Goal: Transaction & Acquisition: Obtain resource

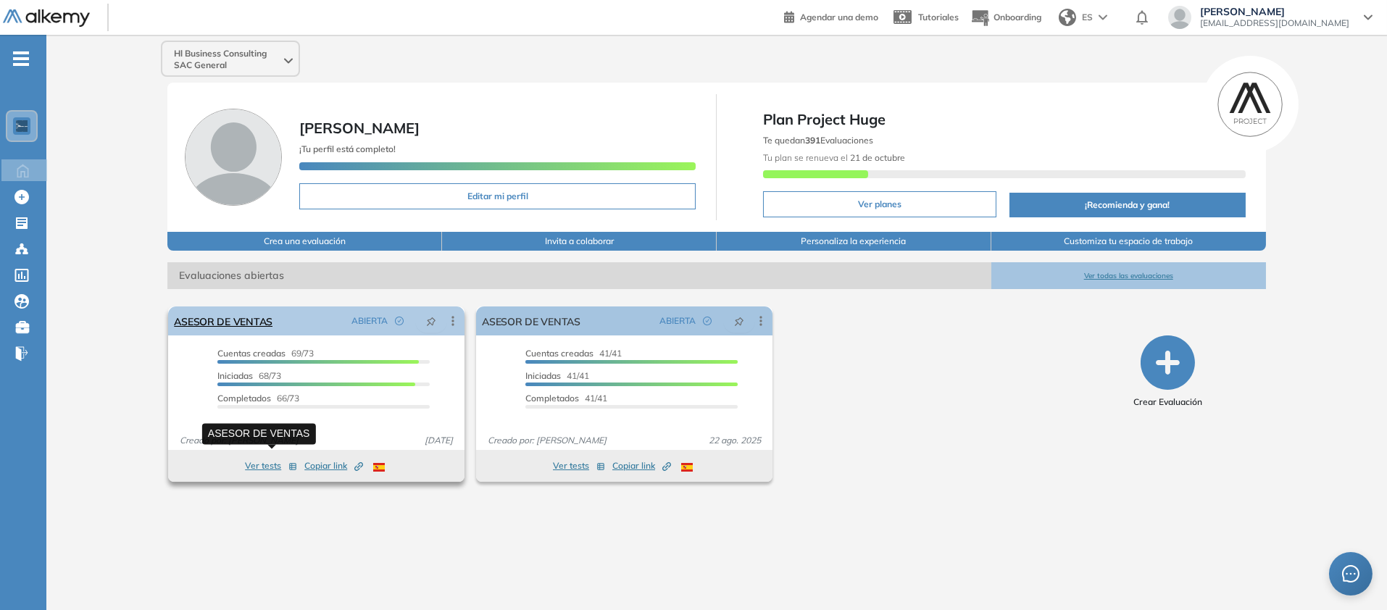
click at [271, 336] on link "ASESOR DE VENTAS" at bounding box center [223, 321] width 99 height 29
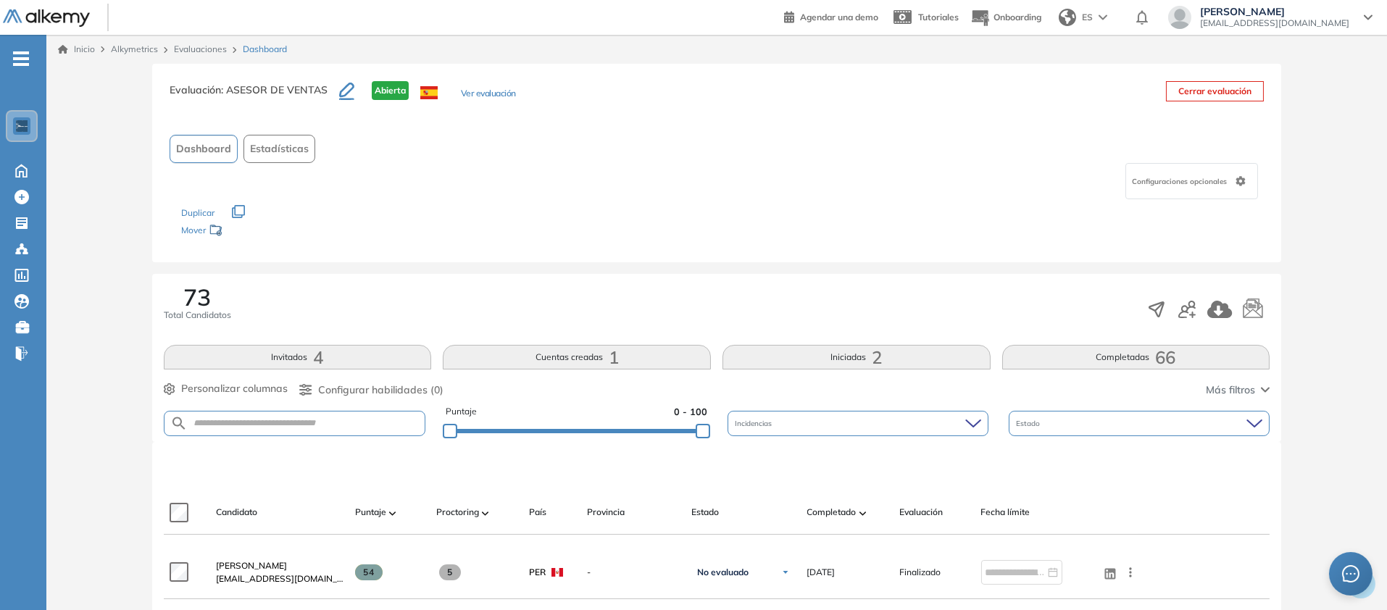
scroll to position [81, 0]
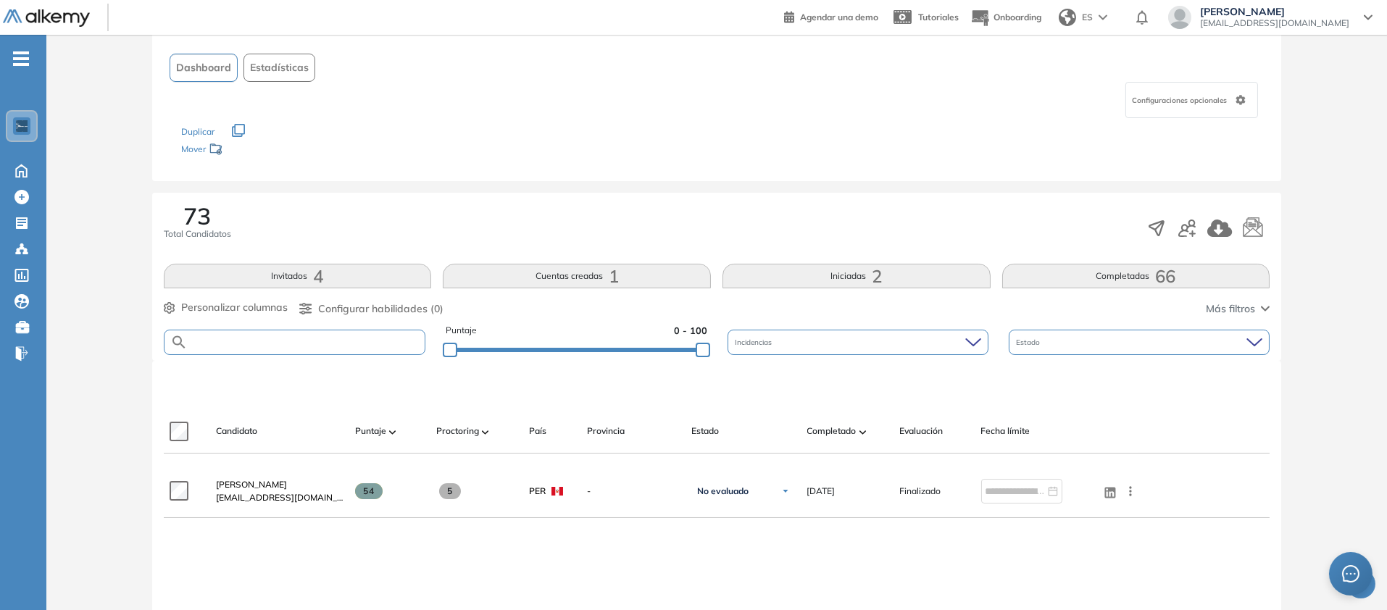
click at [323, 348] on input "text" at bounding box center [307, 342] width 238 height 11
paste input "**********"
type input "**********"
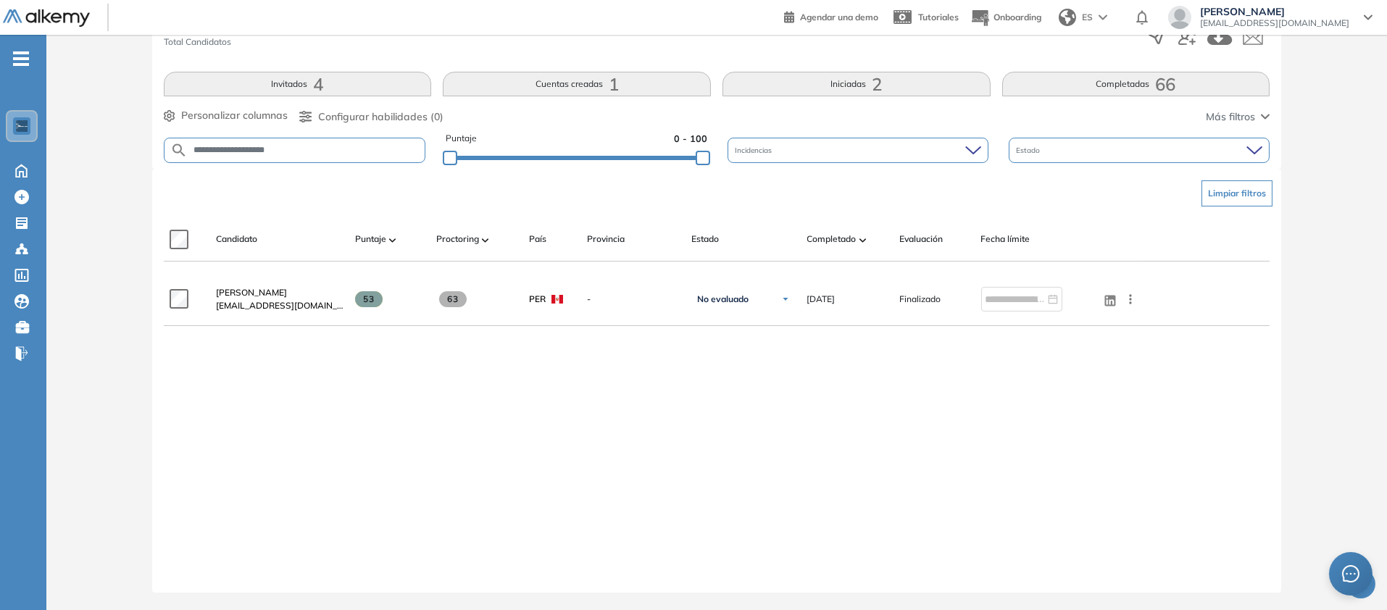
scroll to position [493, 0]
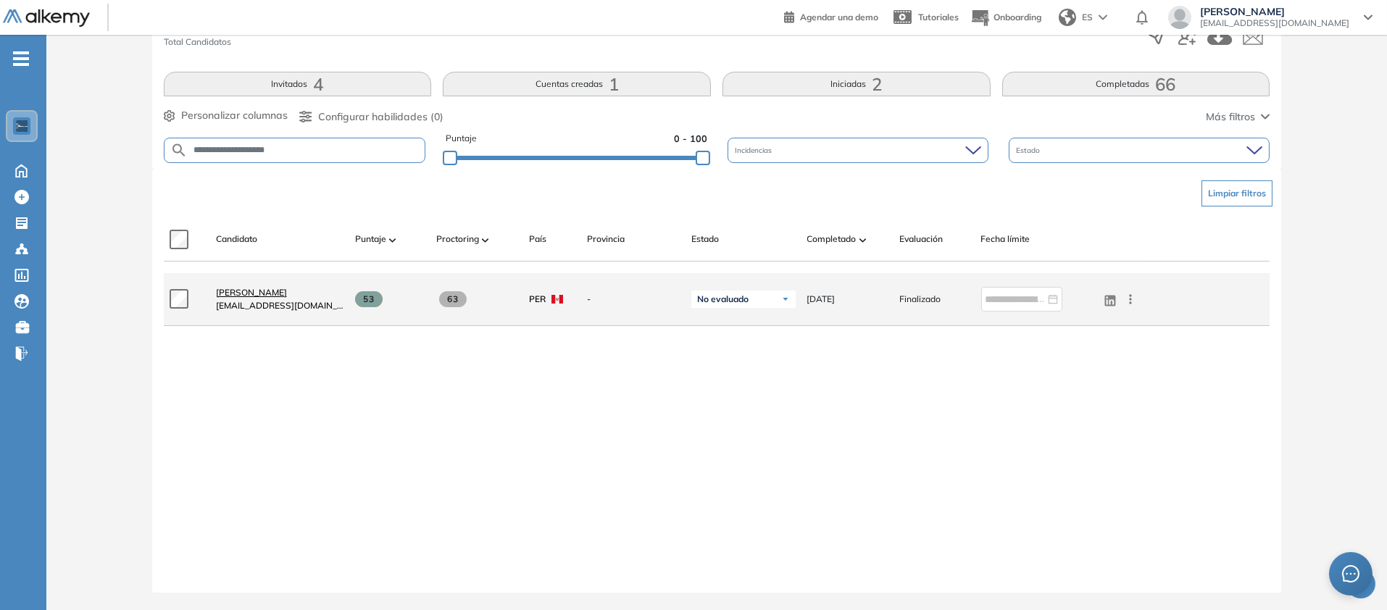
click at [287, 298] on span "[PERSON_NAME]" at bounding box center [251, 292] width 71 height 11
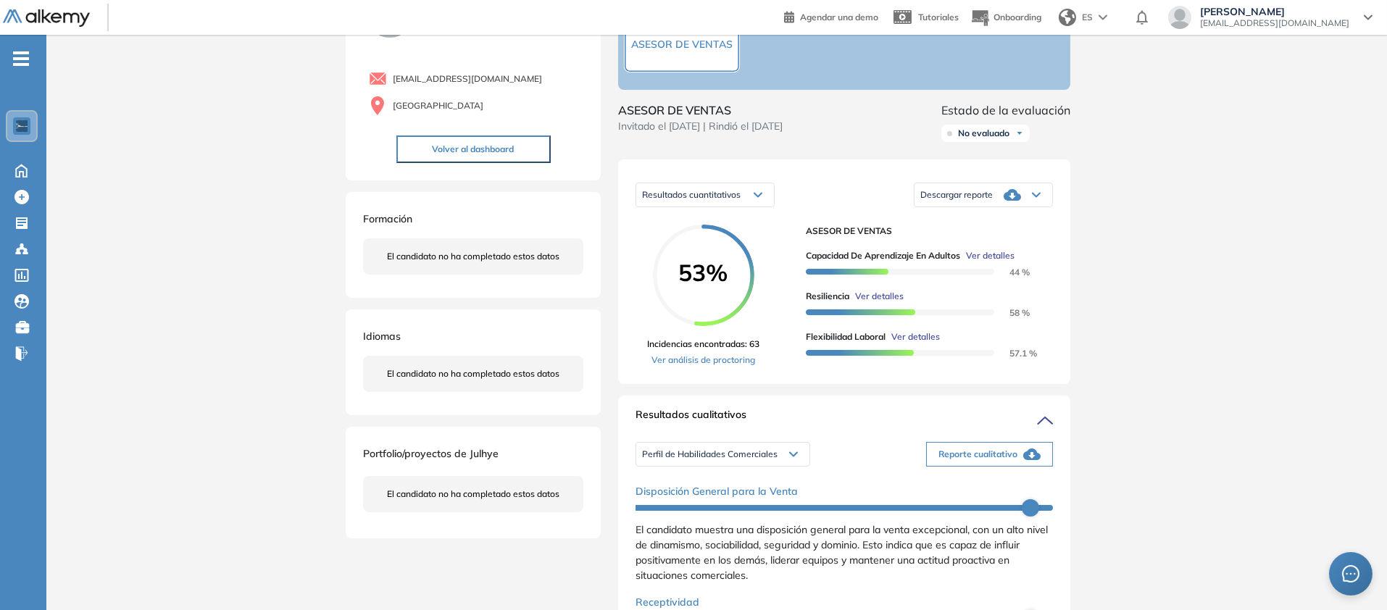
scroll to position [246, 0]
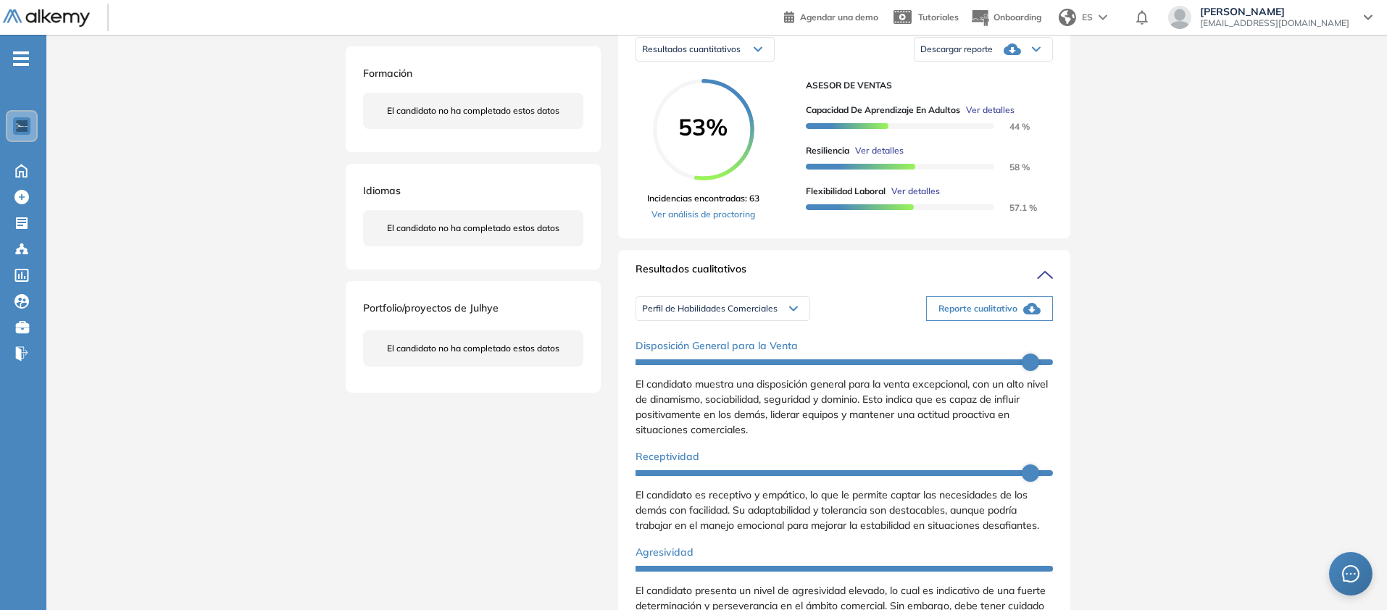
click at [1052, 64] on div "Descargar reporte" at bounding box center [984, 49] width 138 height 29
click at [1029, 112] on li "Descargar informe resumido" at bounding box center [975, 105] width 108 height 14
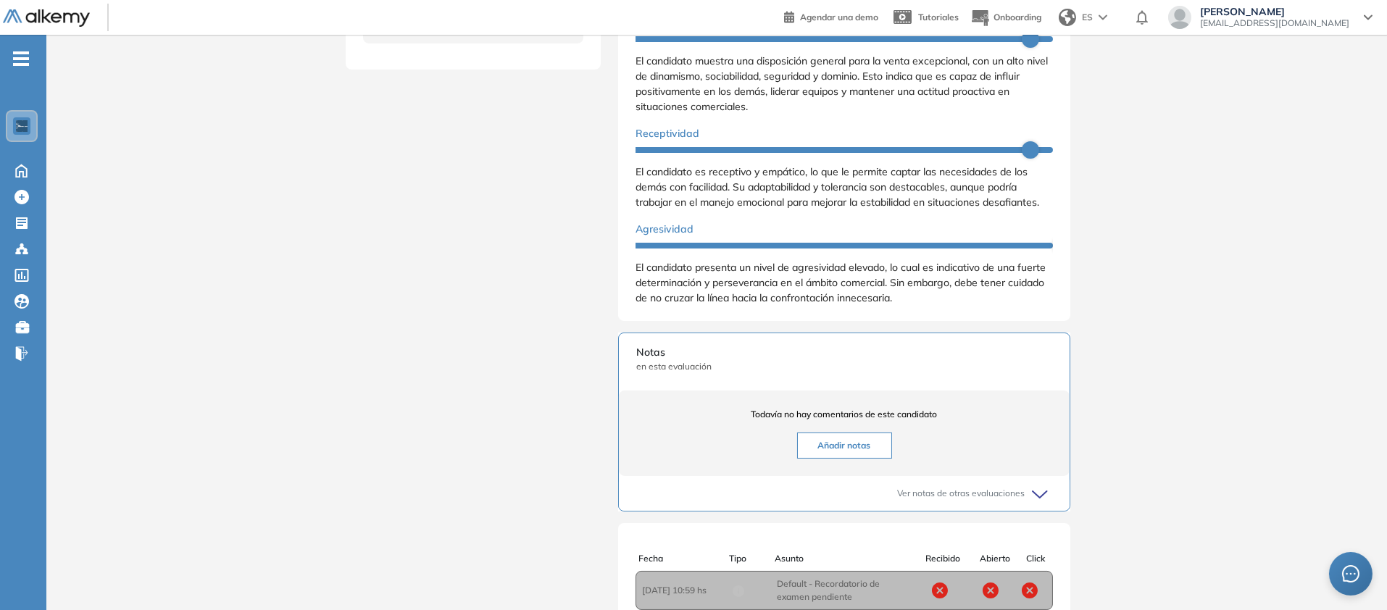
scroll to position [570, 0]
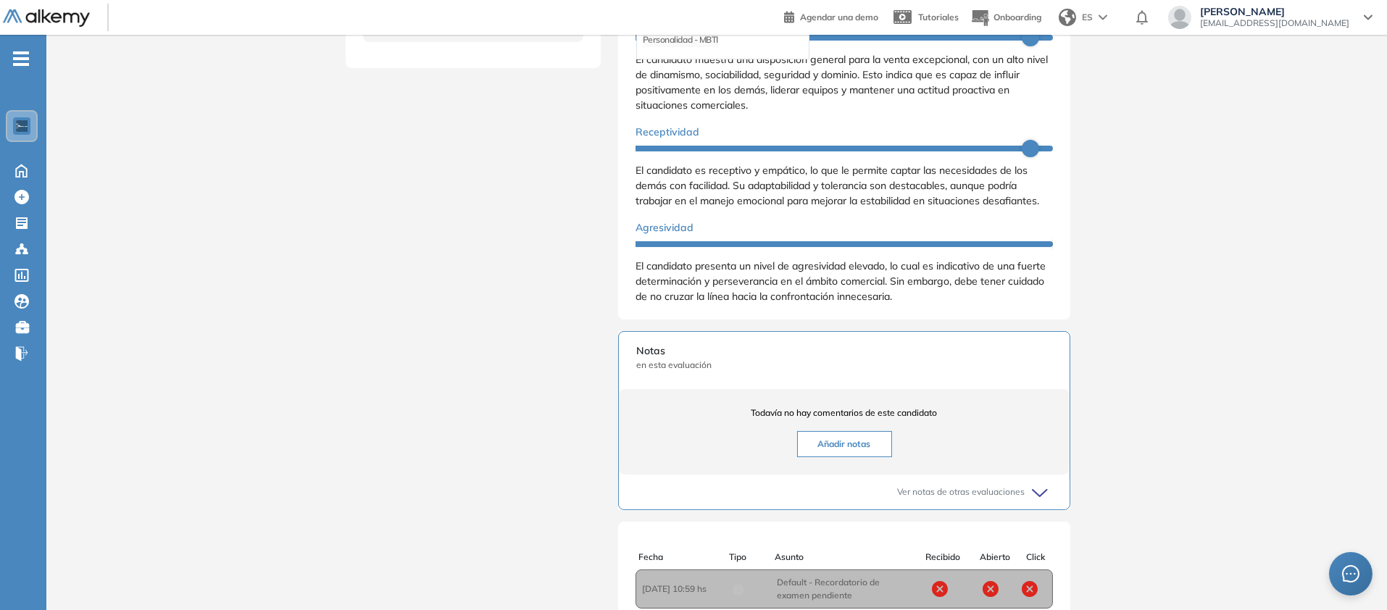
click at [685, 47] on li "Personalidad - MBTI" at bounding box center [680, 40] width 75 height 14
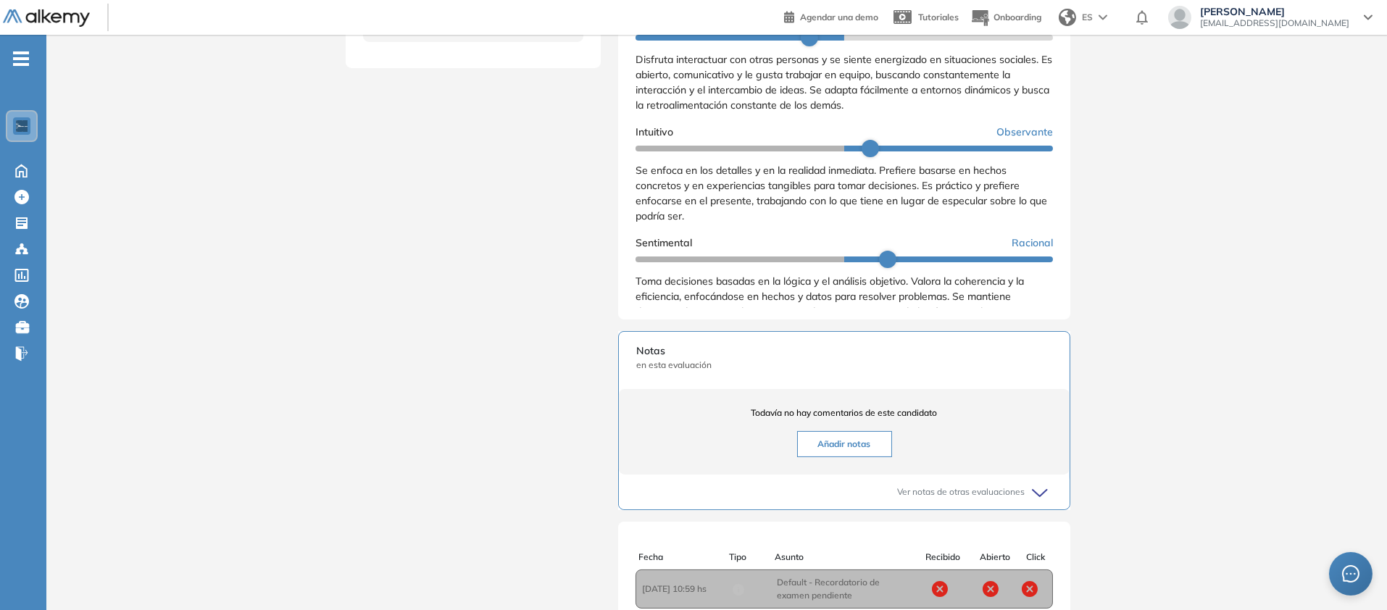
click at [1070, 224] on div "Resultados cualitativos Personalidad - MBTI Perfil de Habilidades Comerciales P…" at bounding box center [844, 122] width 452 height 394
click at [1010, 21] on li "Reporte con Afinidad AI" at bounding box center [965, 14] width 88 height 14
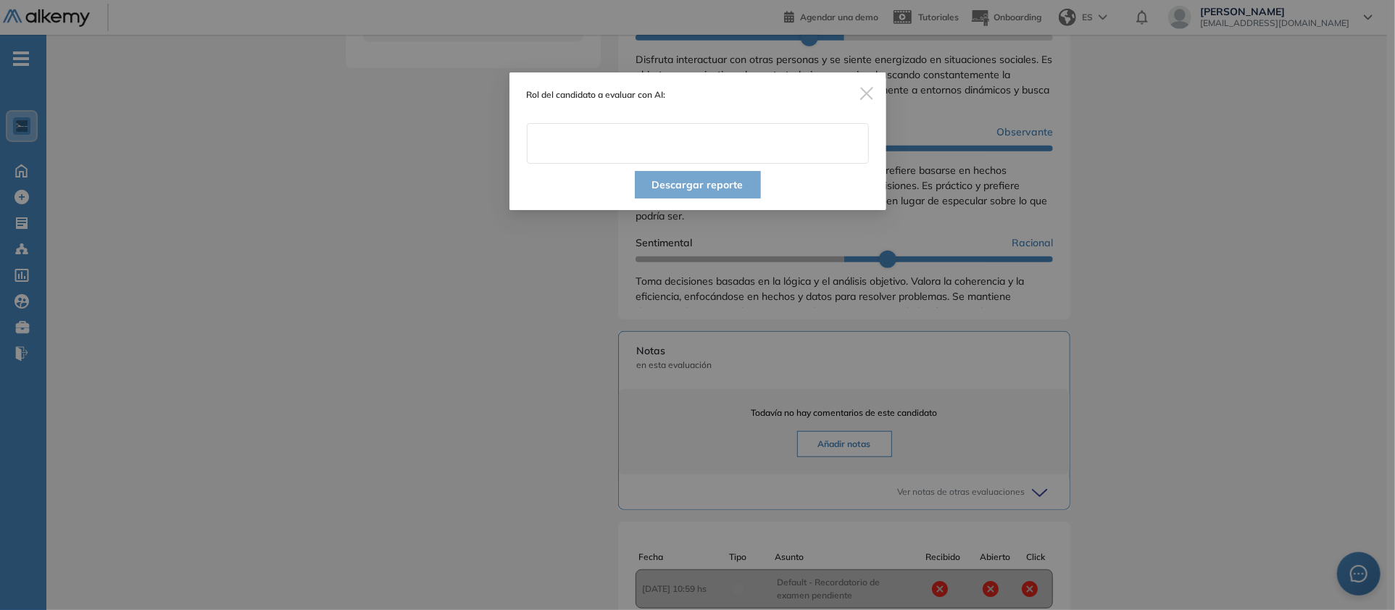
click at [791, 164] on input "text" at bounding box center [698, 143] width 342 height 41
type input "**********"
click at [733, 199] on button "Descargar reporte" at bounding box center [698, 185] width 126 height 28
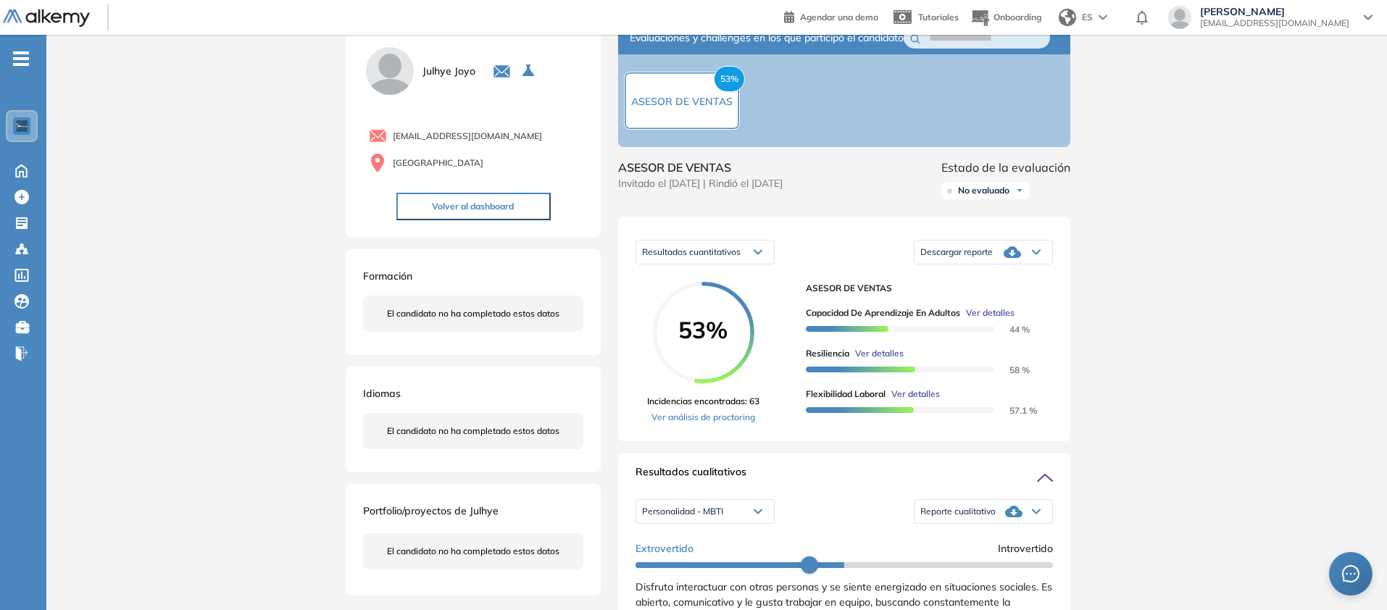
scroll to position [0, 0]
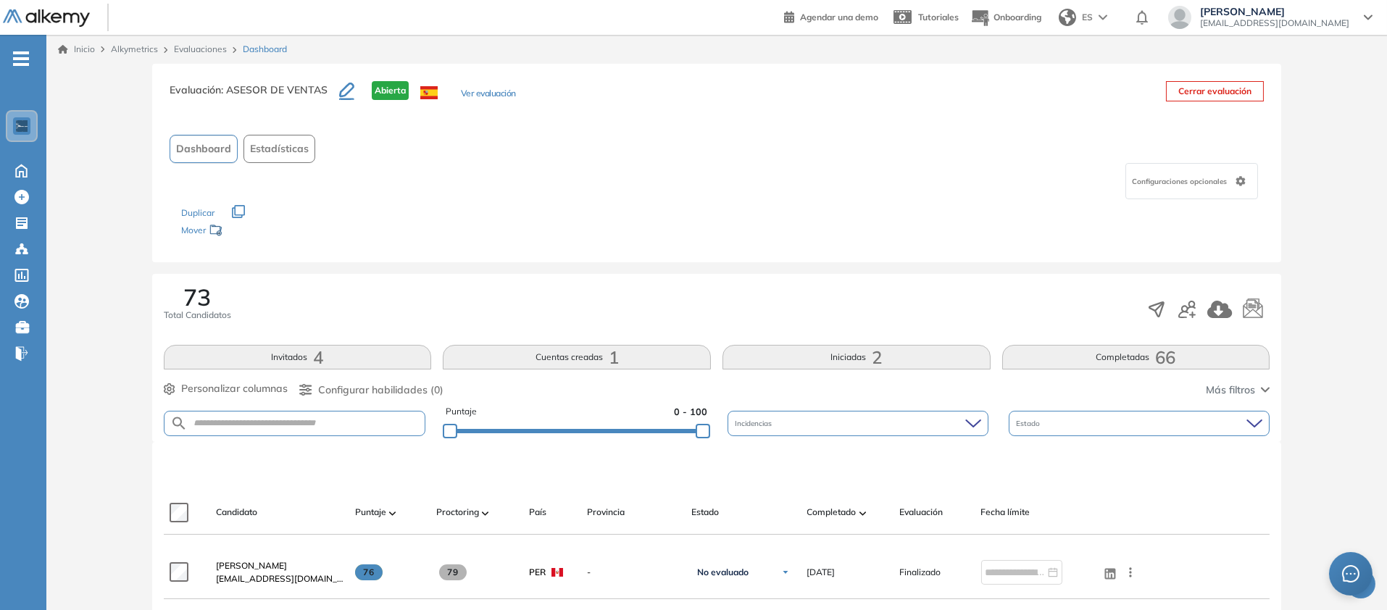
scroll to position [455, 0]
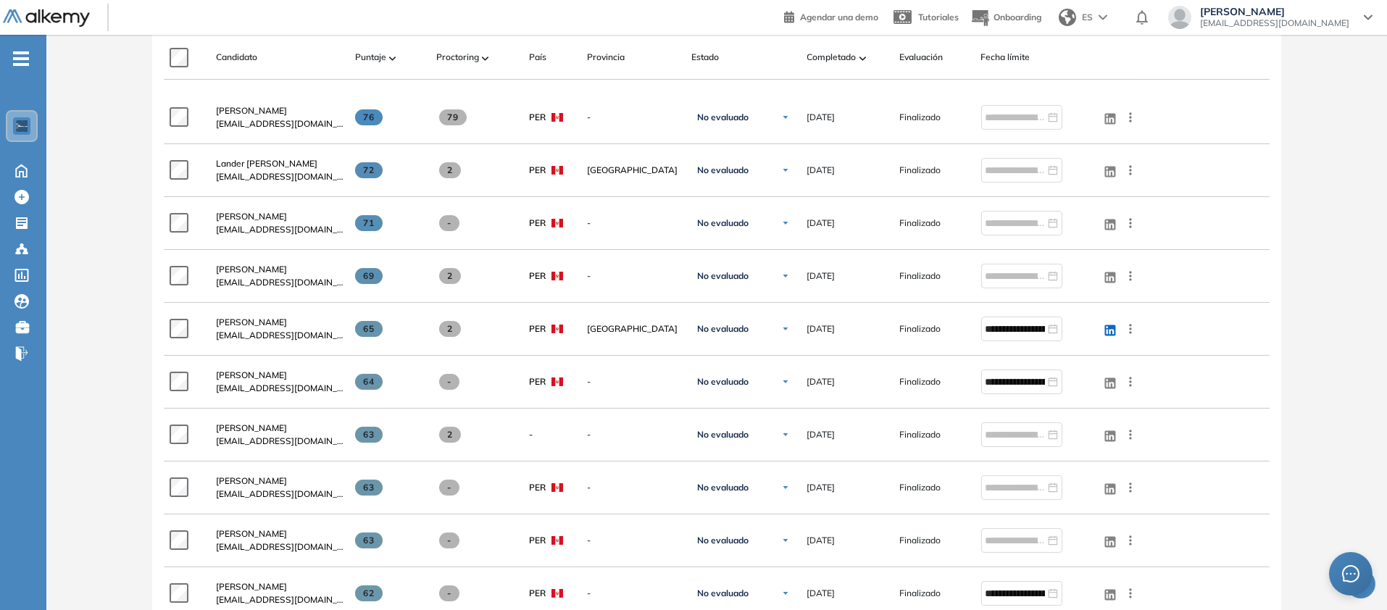
paste input "**********"
type input "**********"
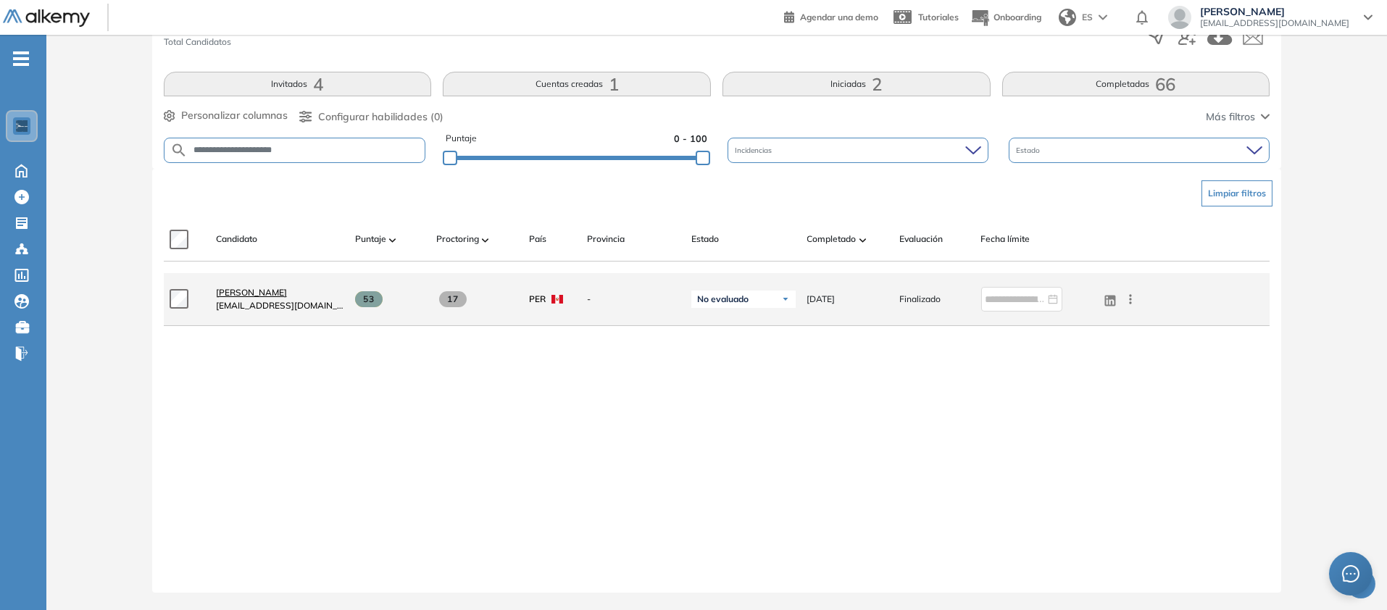
click at [287, 298] on span "[PERSON_NAME]" at bounding box center [251, 292] width 71 height 11
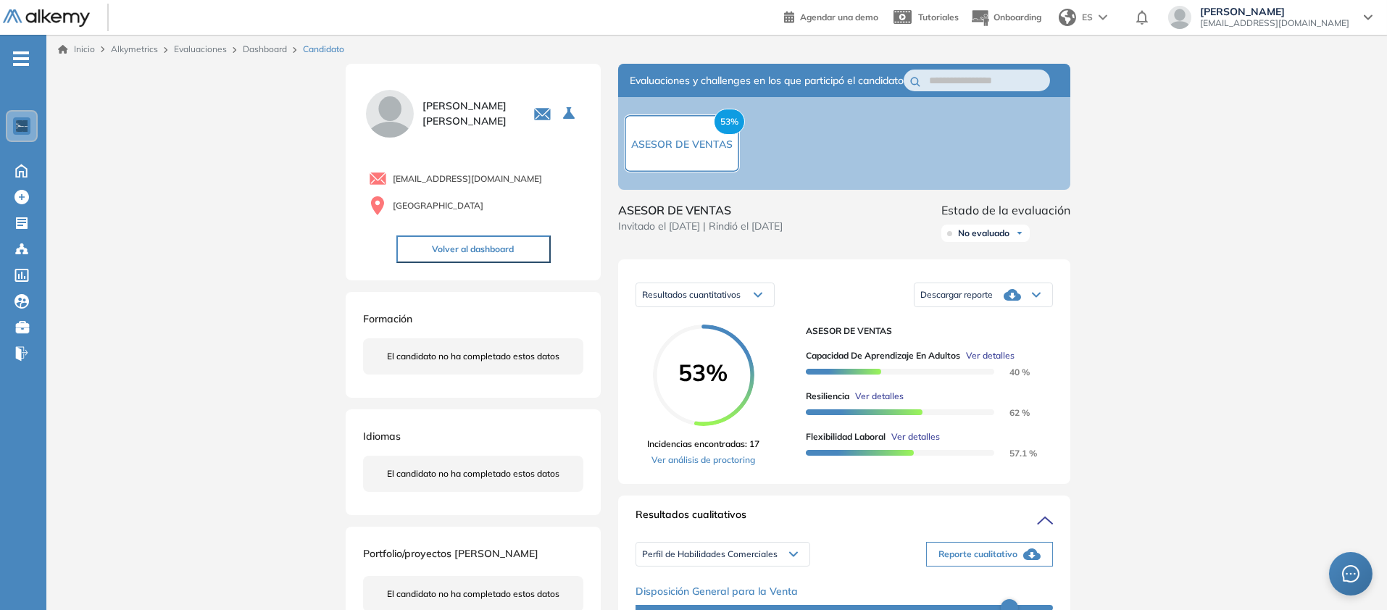
click at [993, 301] on span "Descargar reporte" at bounding box center [956, 295] width 72 height 12
click at [1029, 358] on li "Descargar informe resumido" at bounding box center [975, 351] width 108 height 14
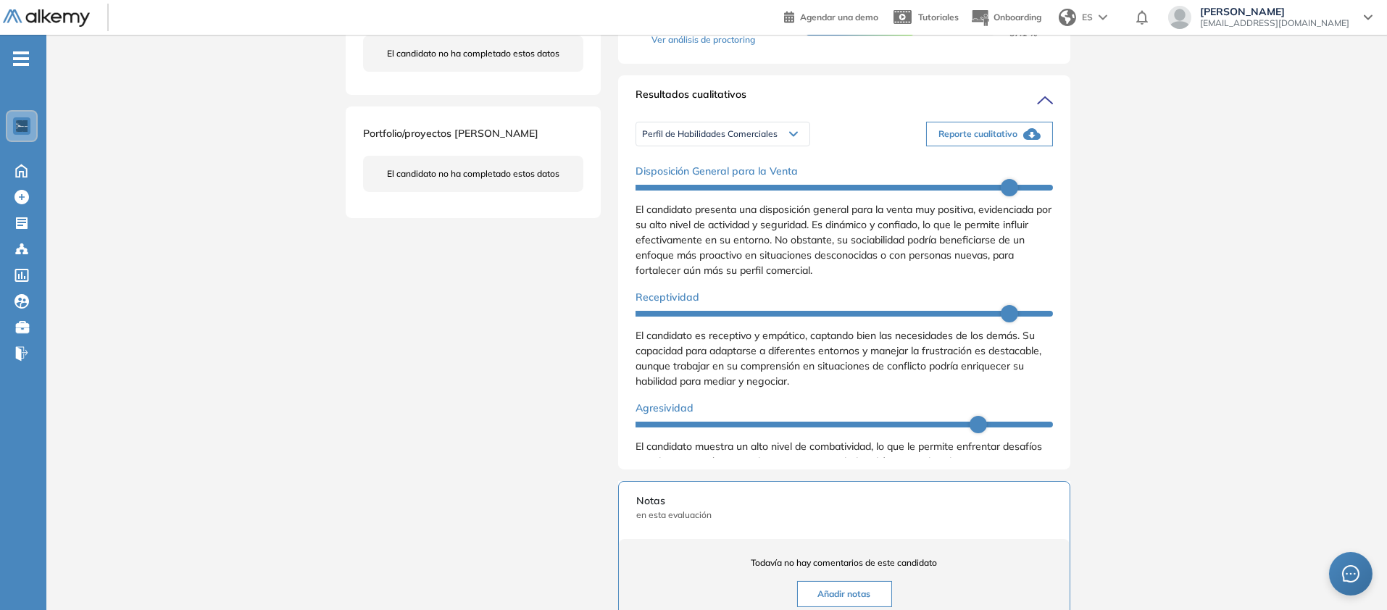
scroll to position [459, 0]
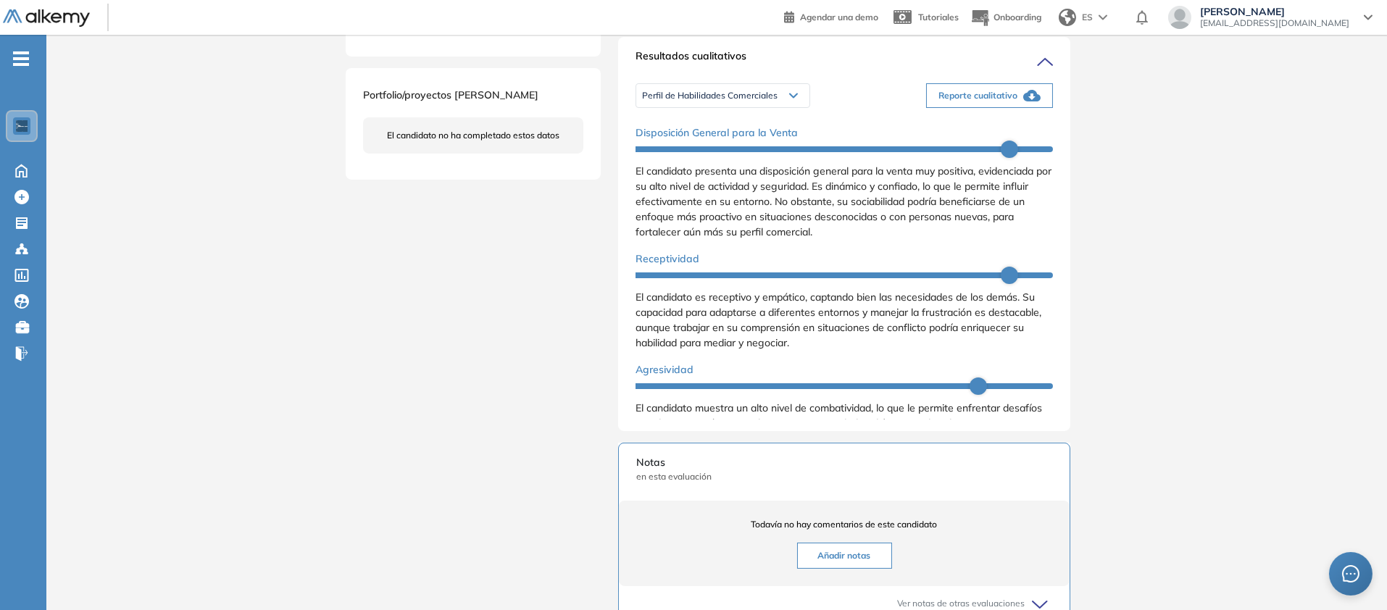
click at [1018, 102] on span "Reporte cualitativo" at bounding box center [978, 95] width 79 height 13
click at [1303, 310] on div "Inicio Alkymetrics Evaluaciones Dashboard Candidato Duración : 00:00:00 Cantida…" at bounding box center [716, 248] width 1341 height 1344
drag, startPoint x: 644, startPoint y: 341, endPoint x: 658, endPoint y: 357, distance: 21.0
click at [644, 101] on span "Perfil de Habilidades Comerciales" at bounding box center [710, 96] width 136 height 12
click at [681, 159] on li "Personalidad - MBTI" at bounding box center [680, 151] width 75 height 14
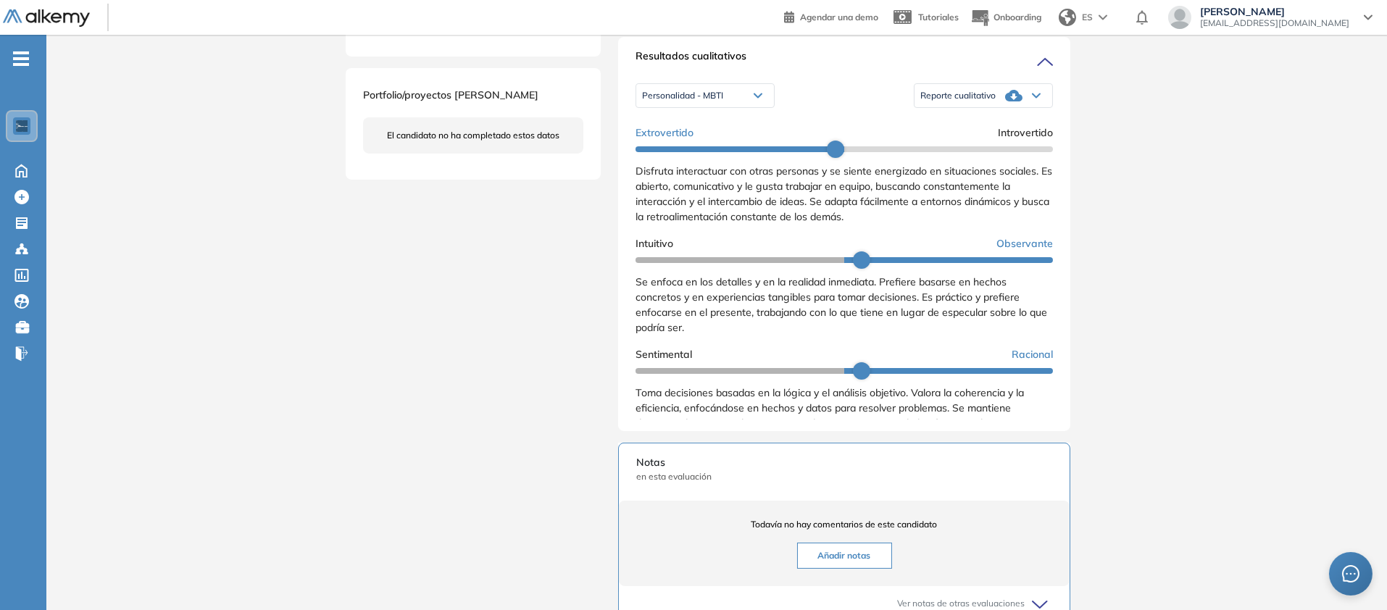
click at [1041, 99] on icon at bounding box center [1036, 96] width 9 height 6
click at [1010, 133] on li "Reporte con Afinidad AI" at bounding box center [965, 125] width 88 height 14
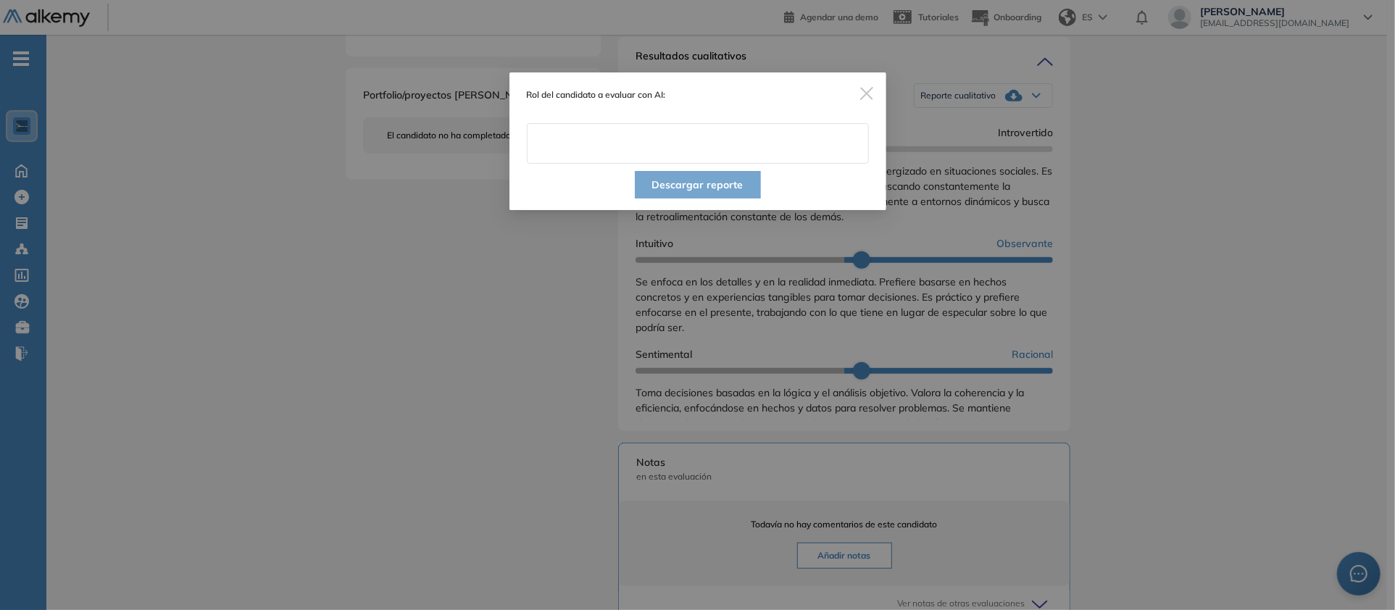
click at [706, 164] on input "text" at bounding box center [698, 143] width 342 height 41
type input "**********"
click at [735, 199] on button "Descargar reporte" at bounding box center [698, 185] width 126 height 28
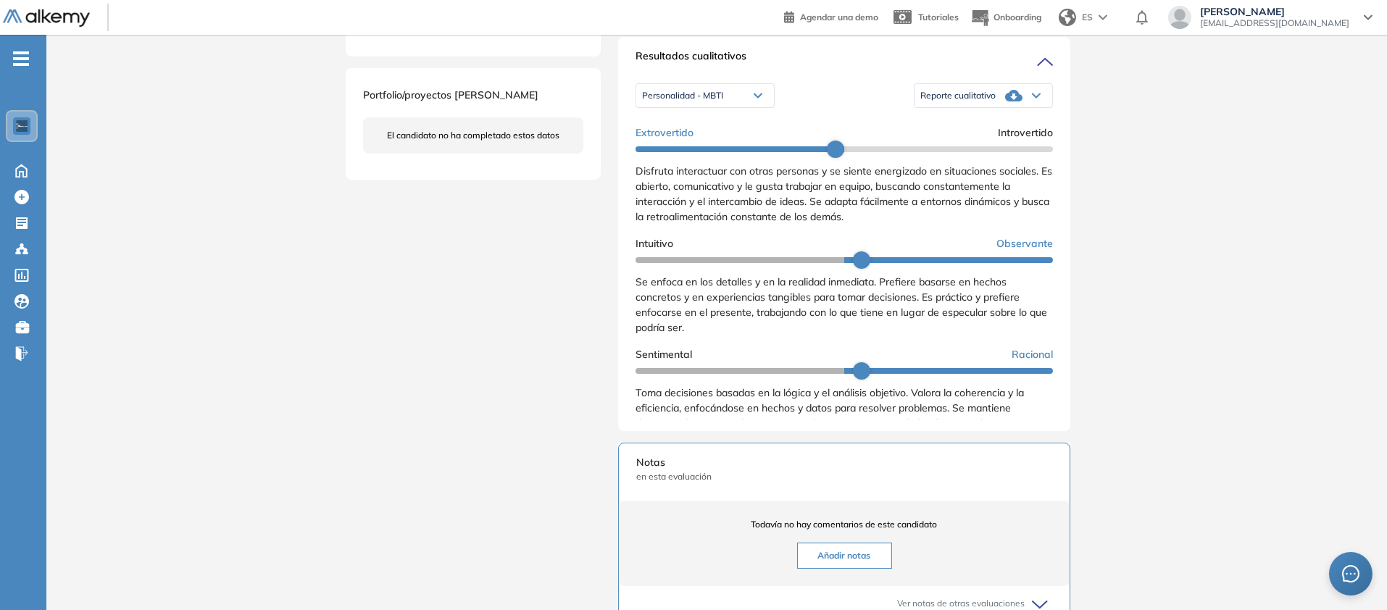
scroll to position [0, 0]
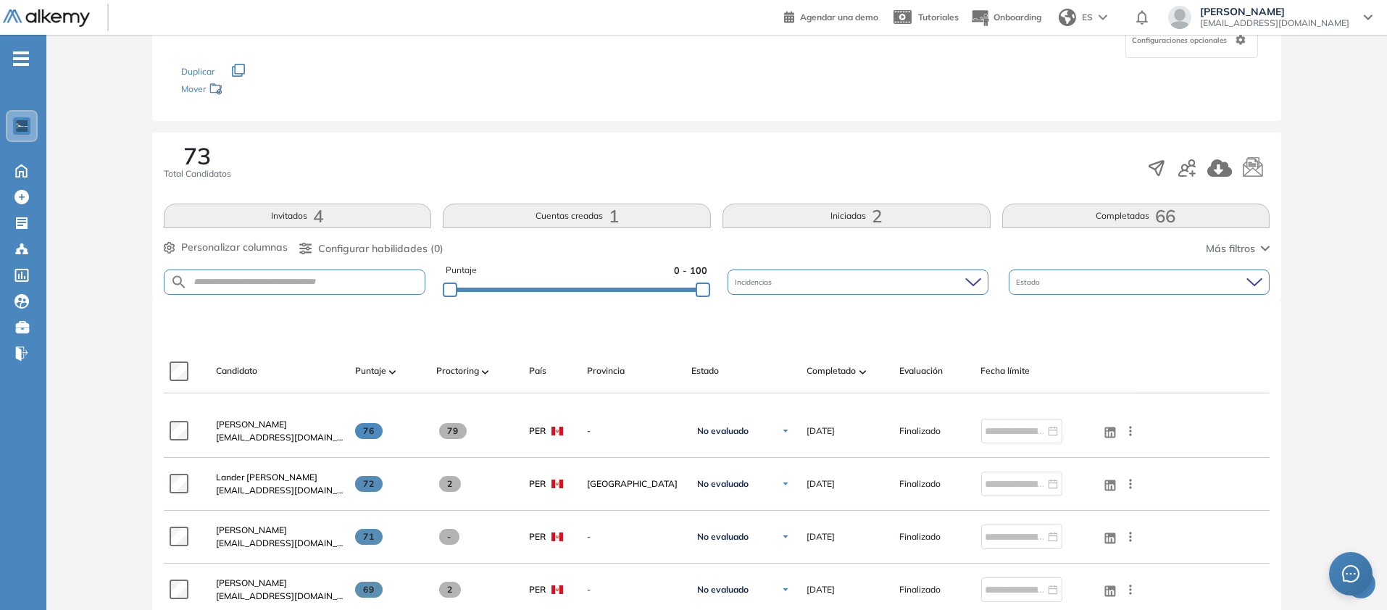
scroll to position [145, 0]
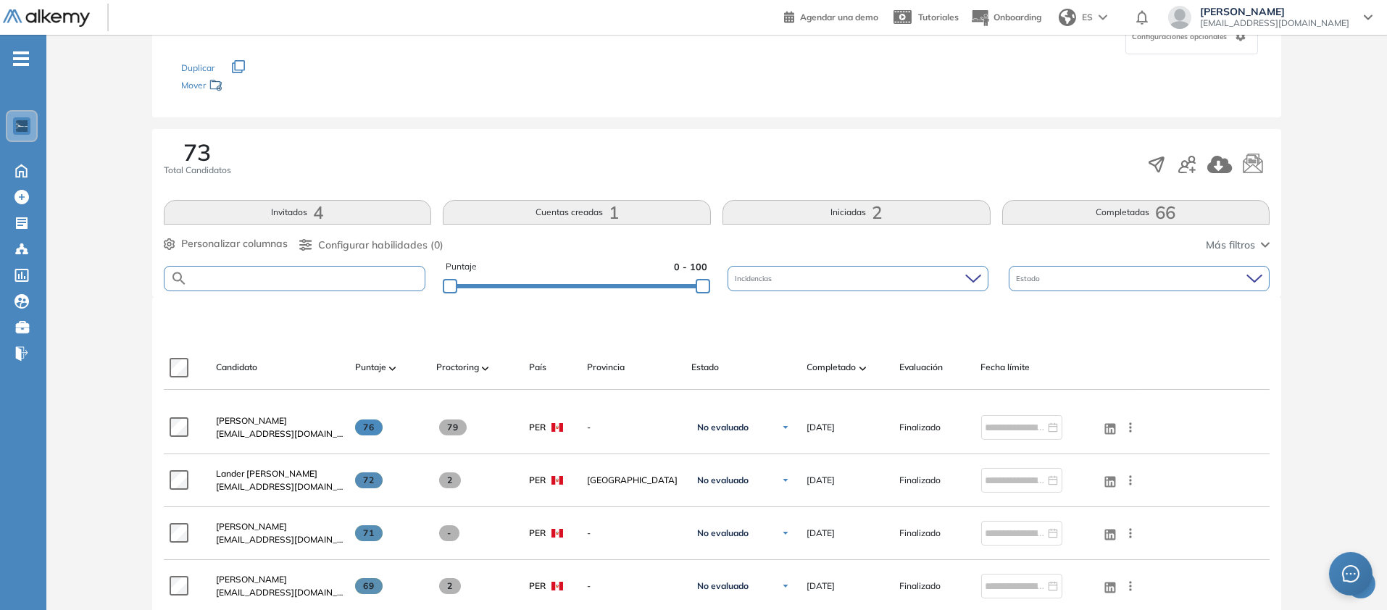
click at [356, 284] on input "text" at bounding box center [307, 278] width 238 height 11
paste input "**********"
type input "**********"
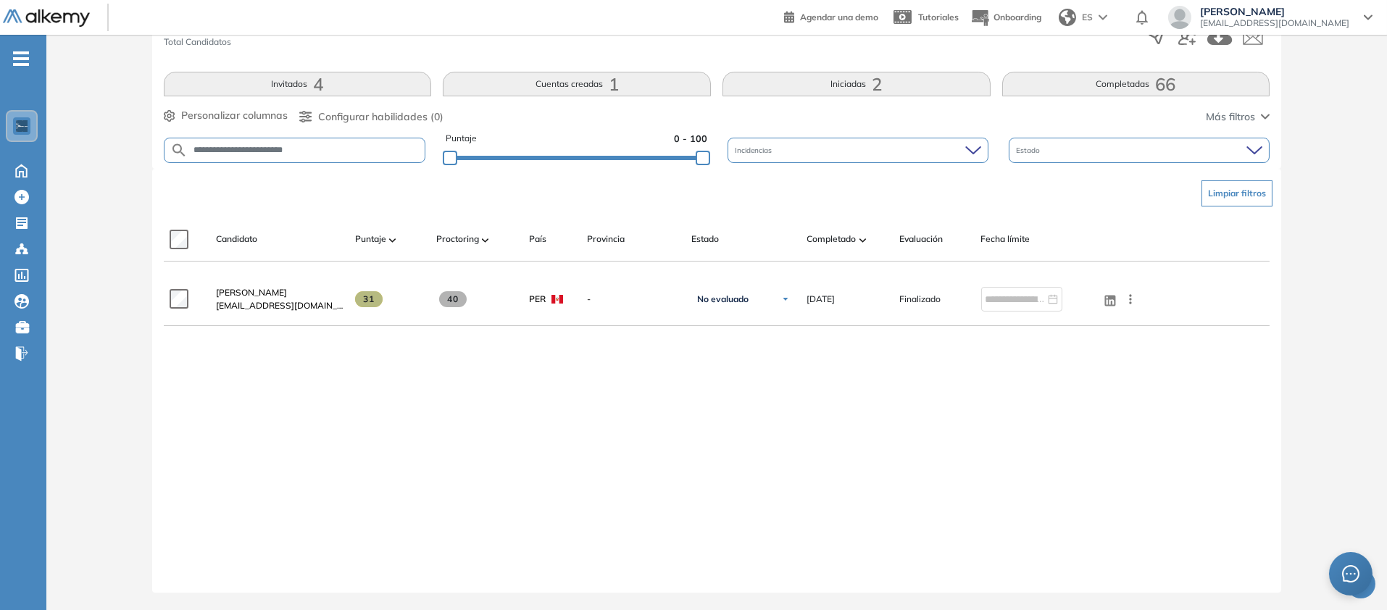
scroll to position [440, 0]
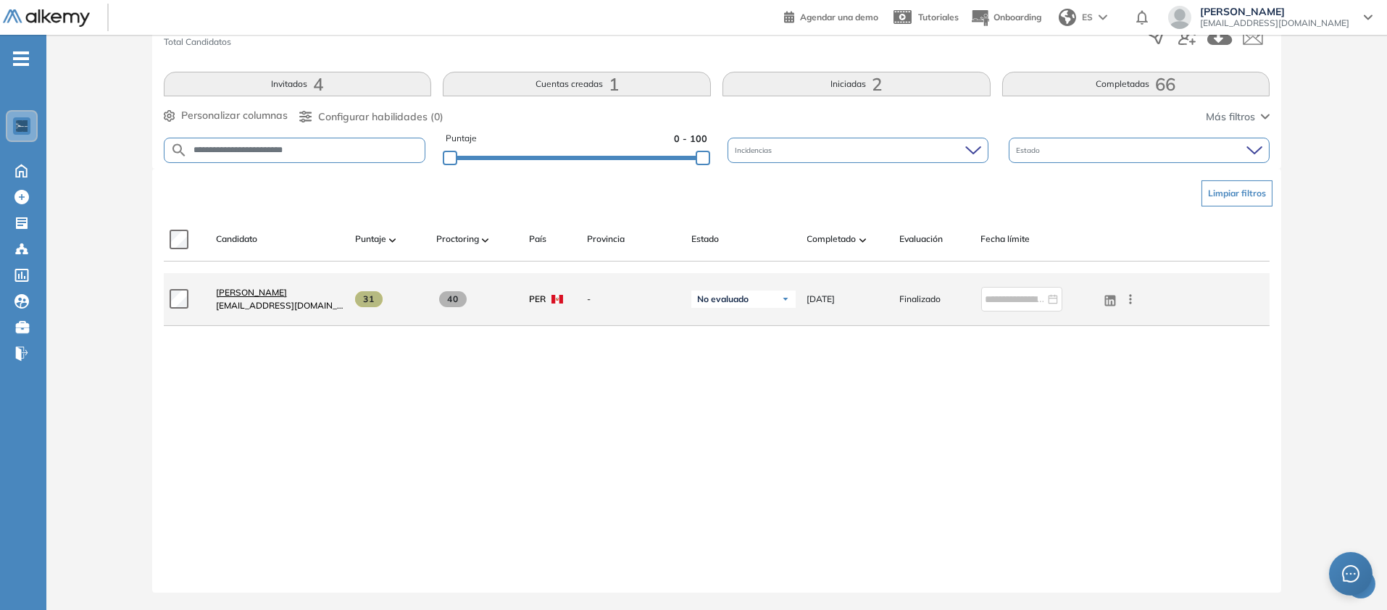
click at [287, 298] on span "[PERSON_NAME]" at bounding box center [251, 292] width 71 height 11
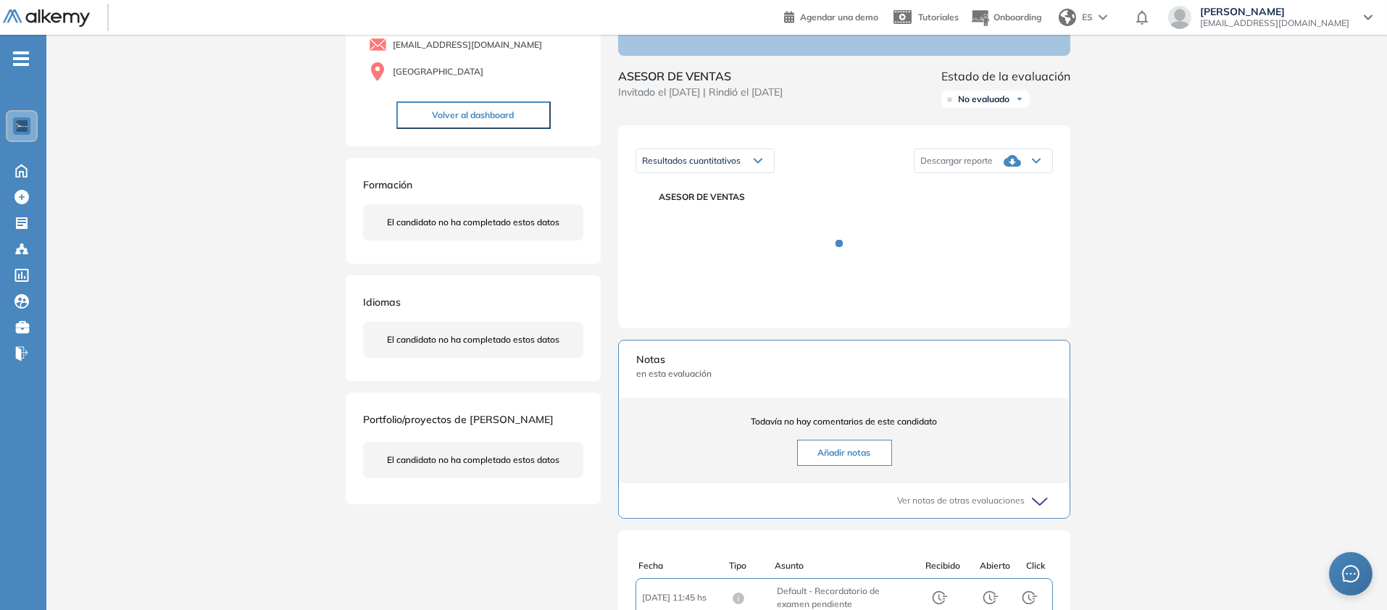
scroll to position [226, 0]
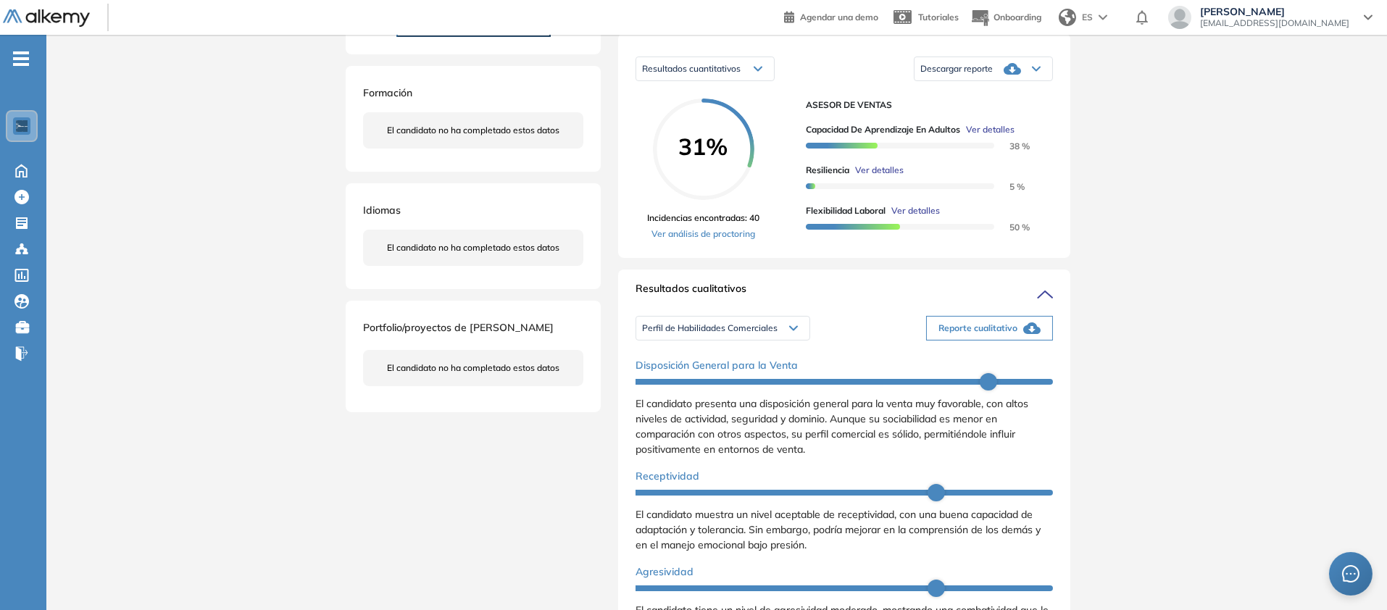
click at [1052, 83] on div "Descargar reporte" at bounding box center [984, 68] width 138 height 29
click at [1029, 132] on li "Descargar informe resumido" at bounding box center [975, 124] width 108 height 14
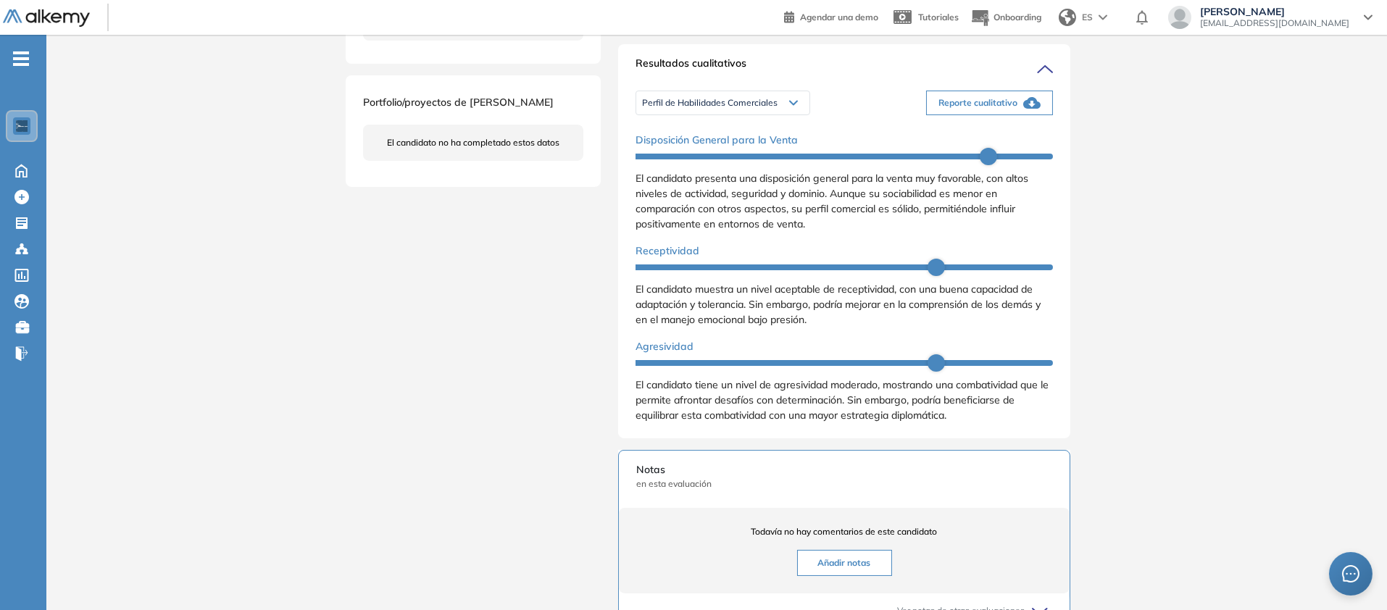
scroll to position [463, 0]
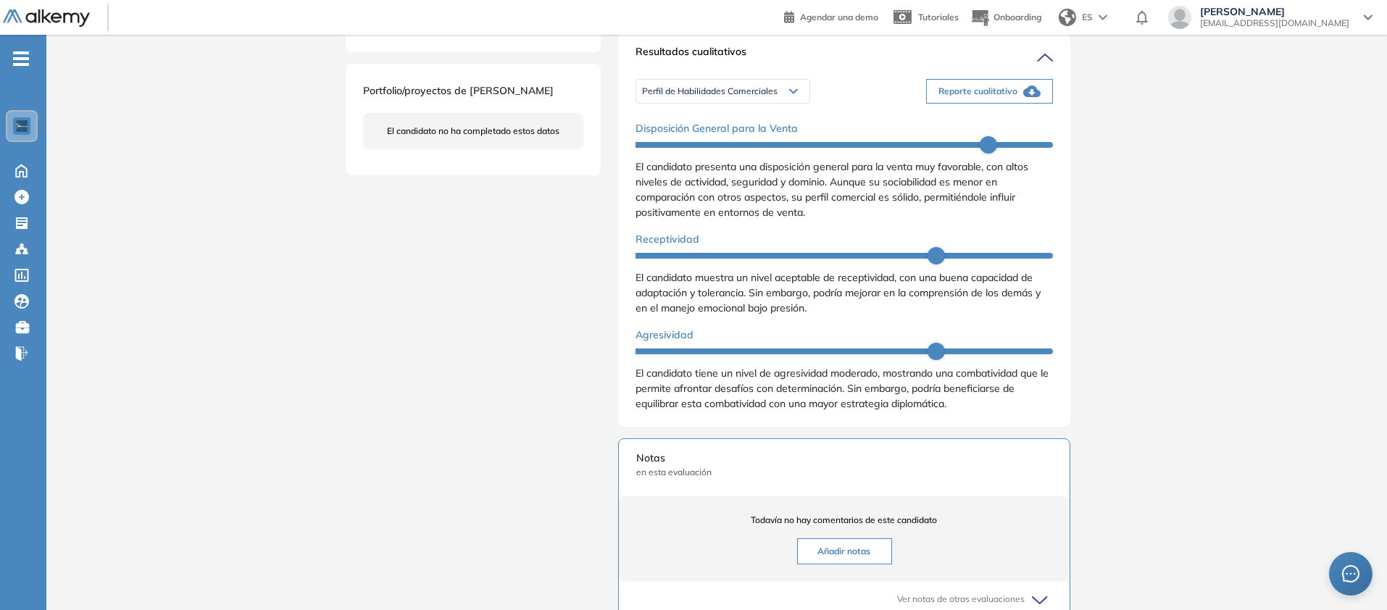
click at [1018, 98] on span "Reporte cualitativo" at bounding box center [978, 91] width 79 height 13
click at [683, 97] on span "Perfil de Habilidades Comerciales" at bounding box center [710, 92] width 136 height 12
click at [694, 154] on li "Personalidad - MBTI" at bounding box center [680, 147] width 75 height 14
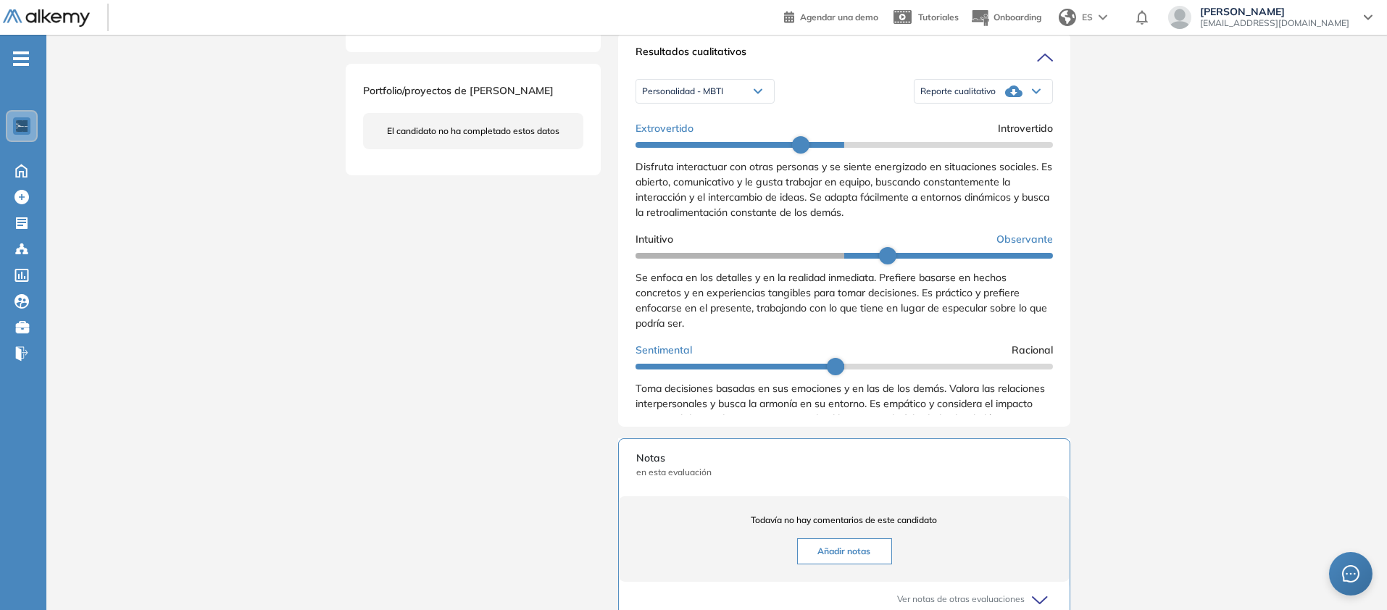
click at [1052, 106] on div "Reporte cualitativo" at bounding box center [984, 91] width 138 height 29
click at [1052, 134] on ul "Reporte con Afinidad AI Reporte sin Afinidad AI" at bounding box center [984, 134] width 138 height 0
click at [1052, 167] on ul "Reporte con Afinidad AI Reporte sin Afinidad AI" at bounding box center [984, 133] width 138 height 65
click at [1010, 128] on li "Reporte con Afinidad AI" at bounding box center [965, 121] width 88 height 14
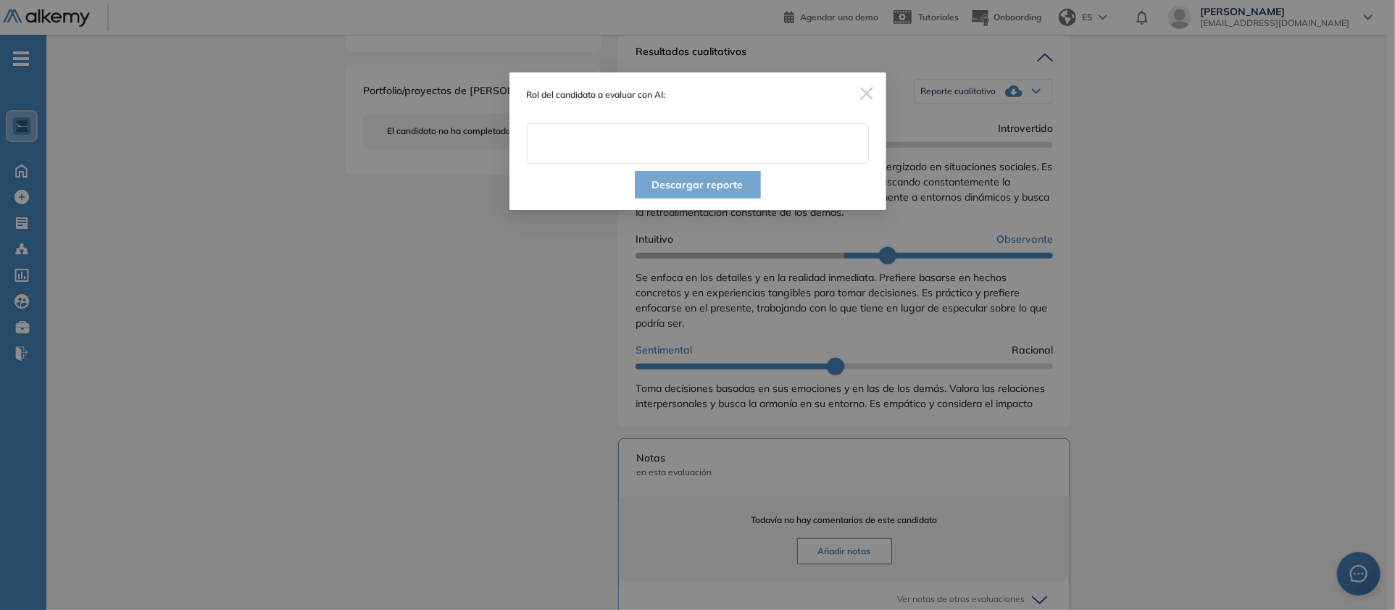
click at [671, 164] on input "text" at bounding box center [698, 143] width 342 height 41
type input "**********"
click at [715, 199] on button "Descargar reporte" at bounding box center [698, 185] width 126 height 28
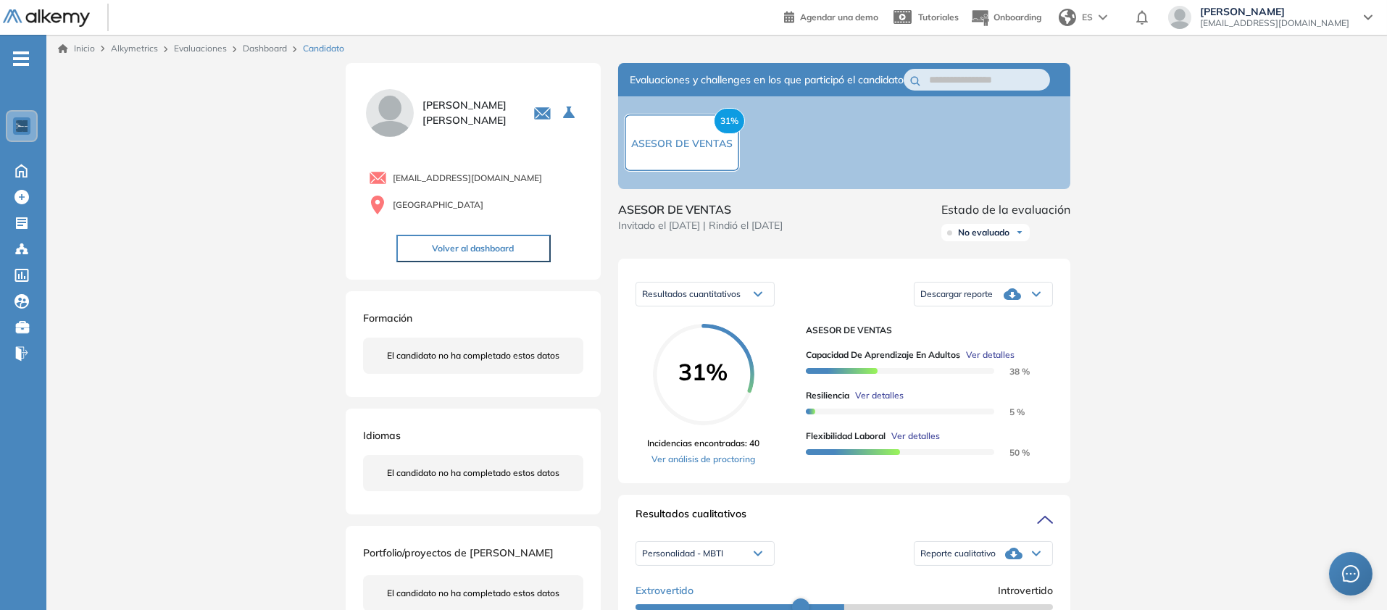
scroll to position [0, 0]
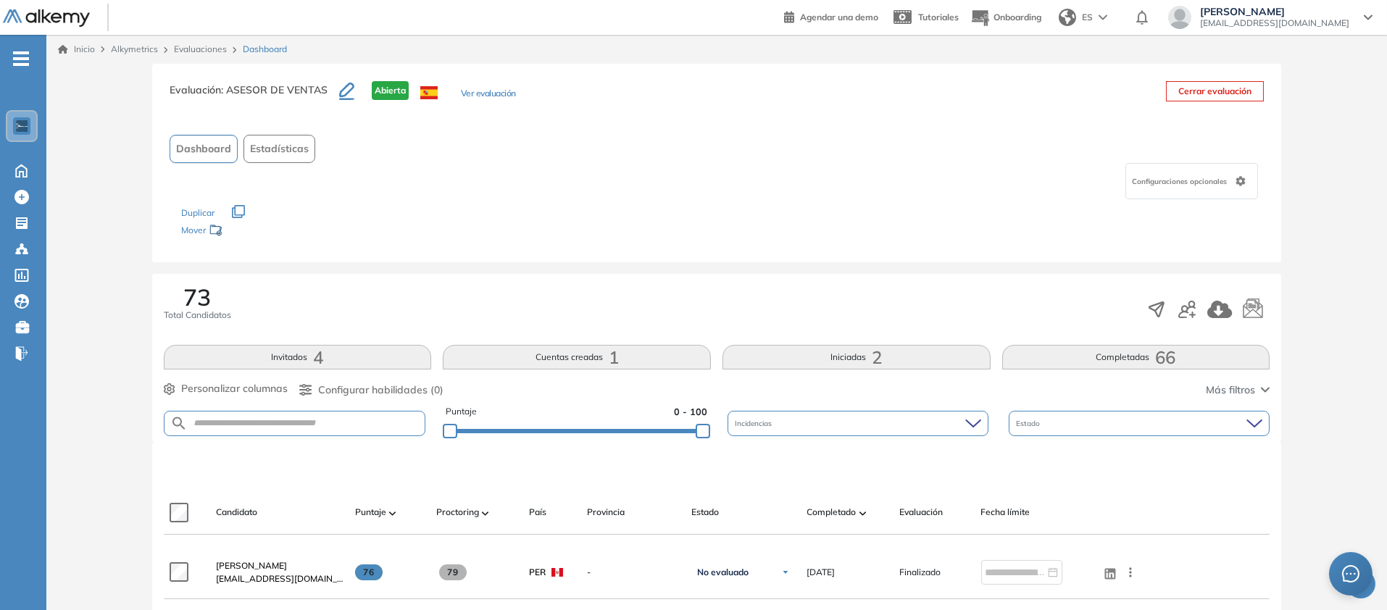
scroll to position [401, 0]
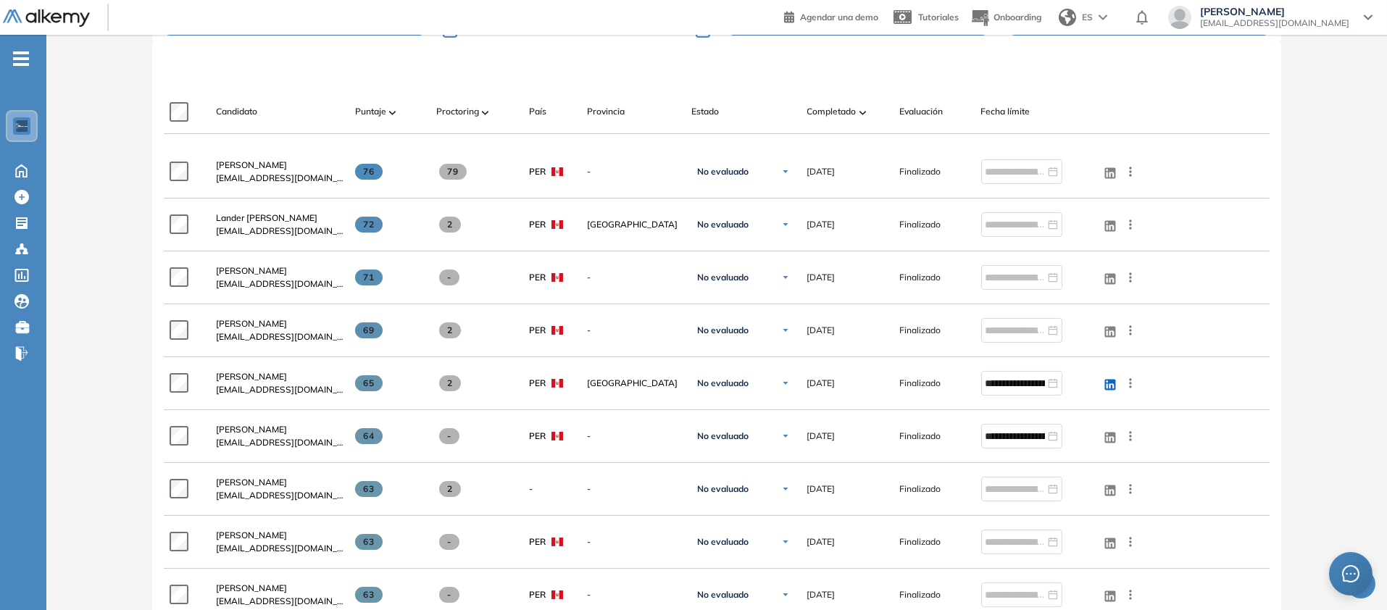
click at [330, 36] on form at bounding box center [295, 22] width 262 height 25
click at [329, 28] on input "text" at bounding box center [307, 22] width 238 height 11
paste input "**********"
type input "**********"
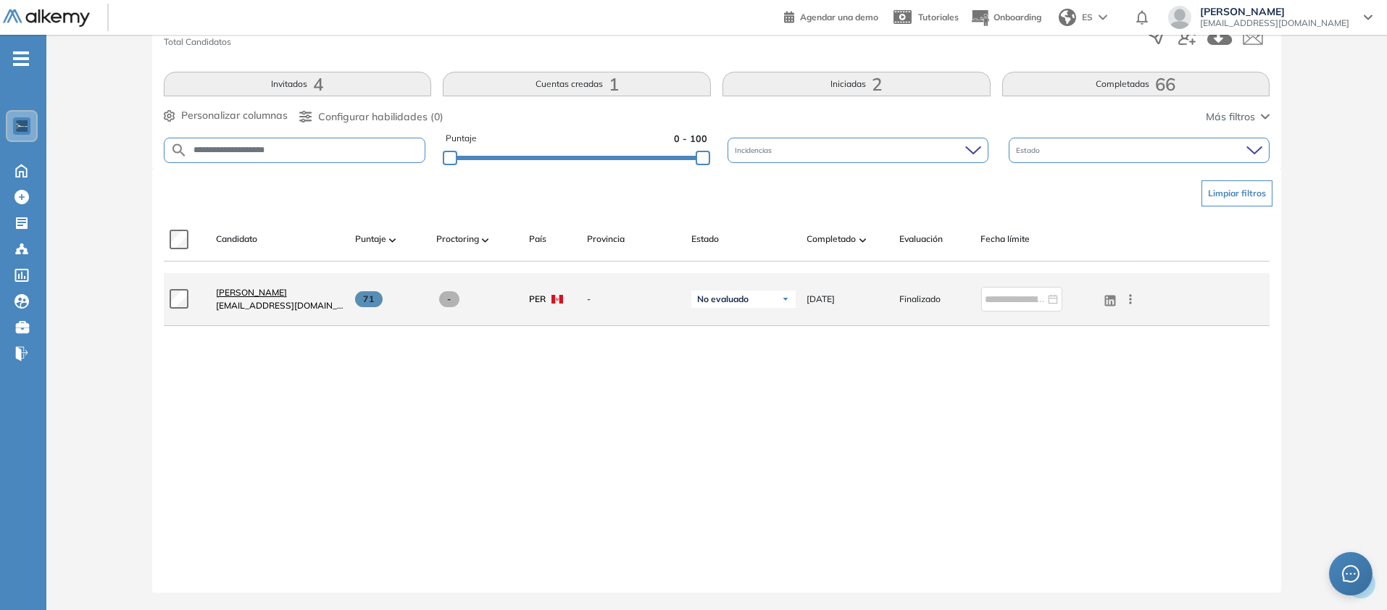
click at [287, 298] on span "[PERSON_NAME]" at bounding box center [251, 292] width 71 height 11
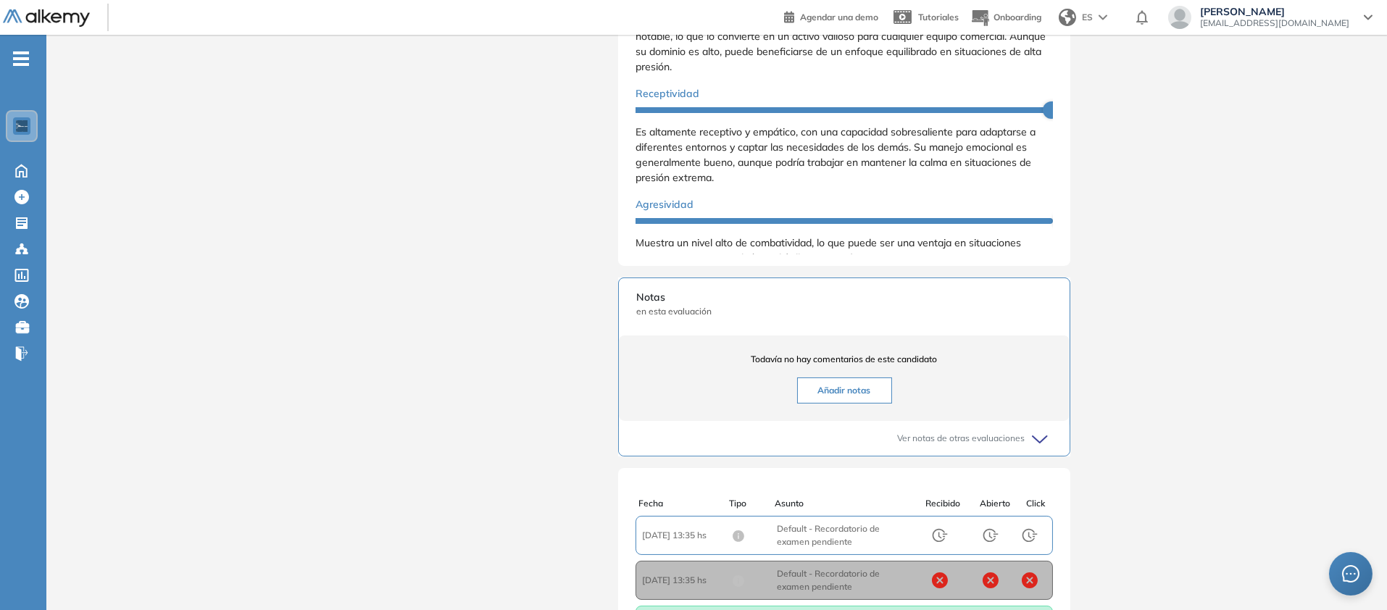
scroll to position [643, 0]
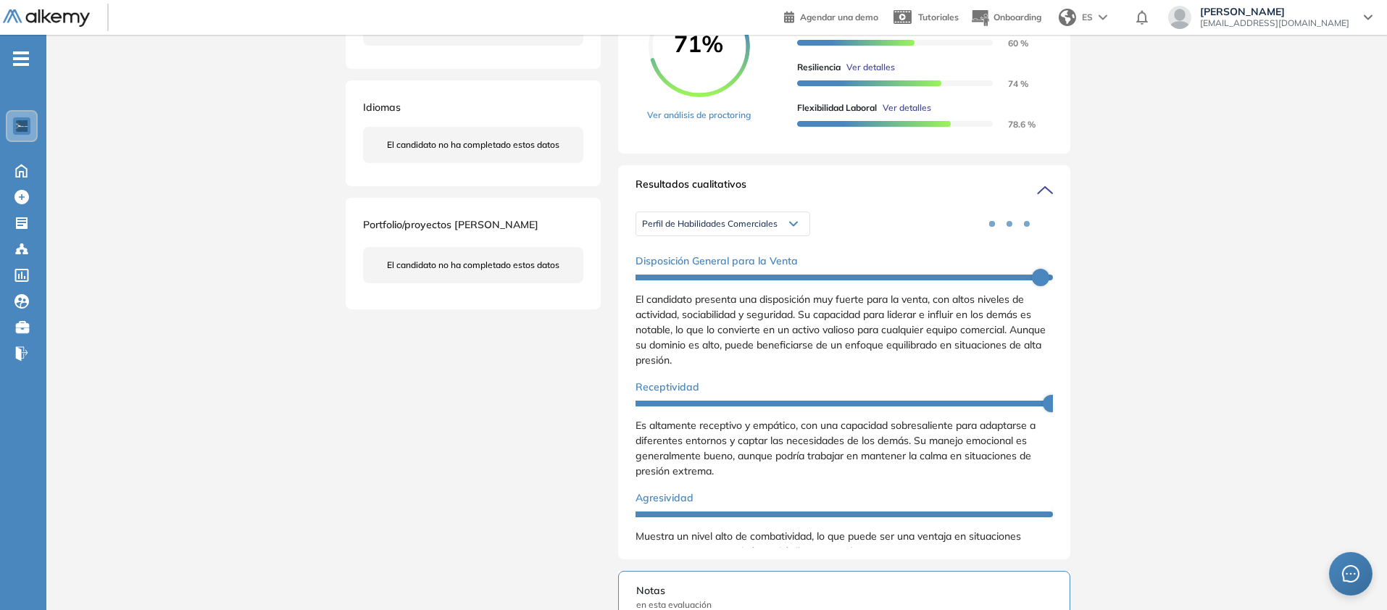
scroll to position [343, 0]
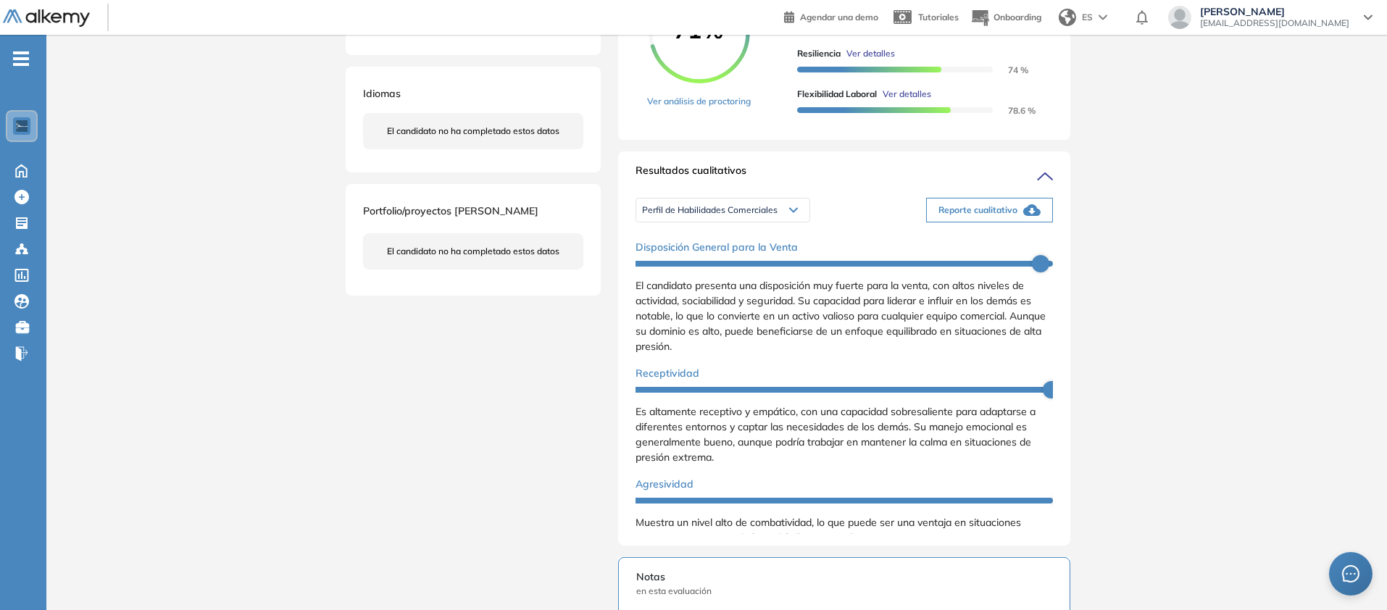
click at [1029, 15] on li "Descargar informe resumido" at bounding box center [975, 8] width 108 height 14
drag, startPoint x: 1301, startPoint y: 285, endPoint x: 1165, endPoint y: 443, distance: 208.2
click at [1301, 285] on div "Inicio Alkymetrics Evaluaciones Dashboard Candidato Duración : 00:00:00 Cantida…" at bounding box center [716, 363] width 1341 height 1343
click at [1018, 217] on span "Reporte cualitativo" at bounding box center [978, 210] width 79 height 13
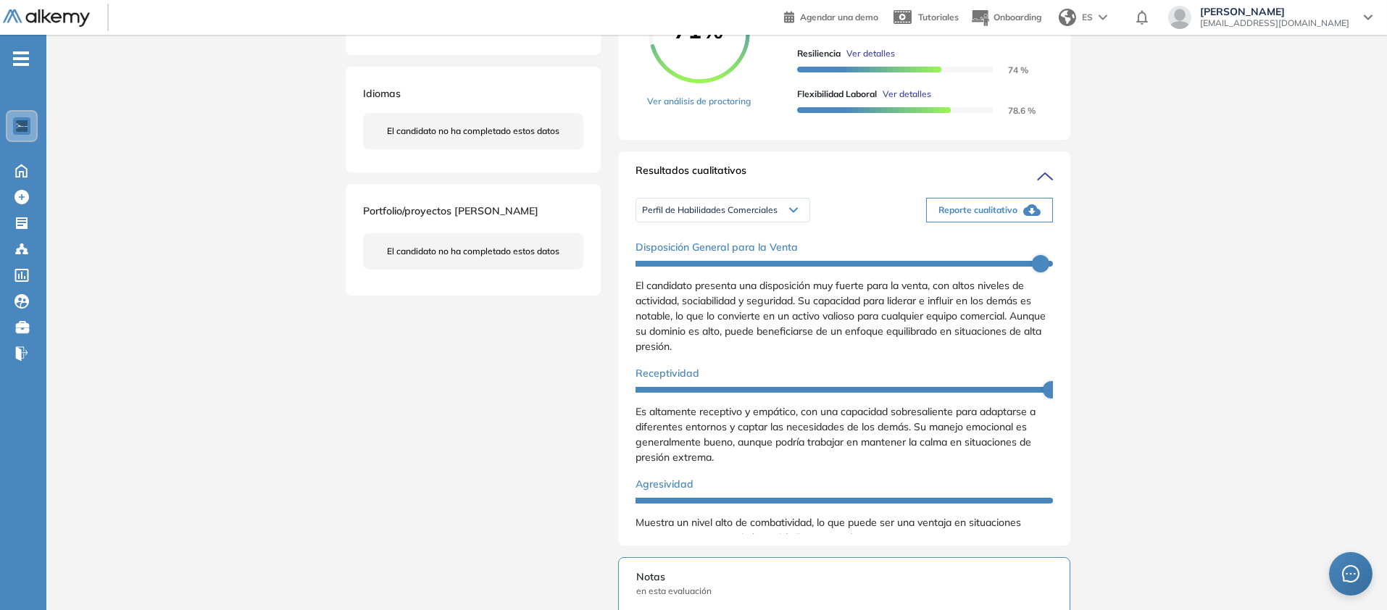
click at [725, 216] on span "Perfil de Habilidades Comerciales" at bounding box center [710, 210] width 136 height 12
click at [718, 273] on li "Personalidad - MBTI" at bounding box center [680, 266] width 75 height 14
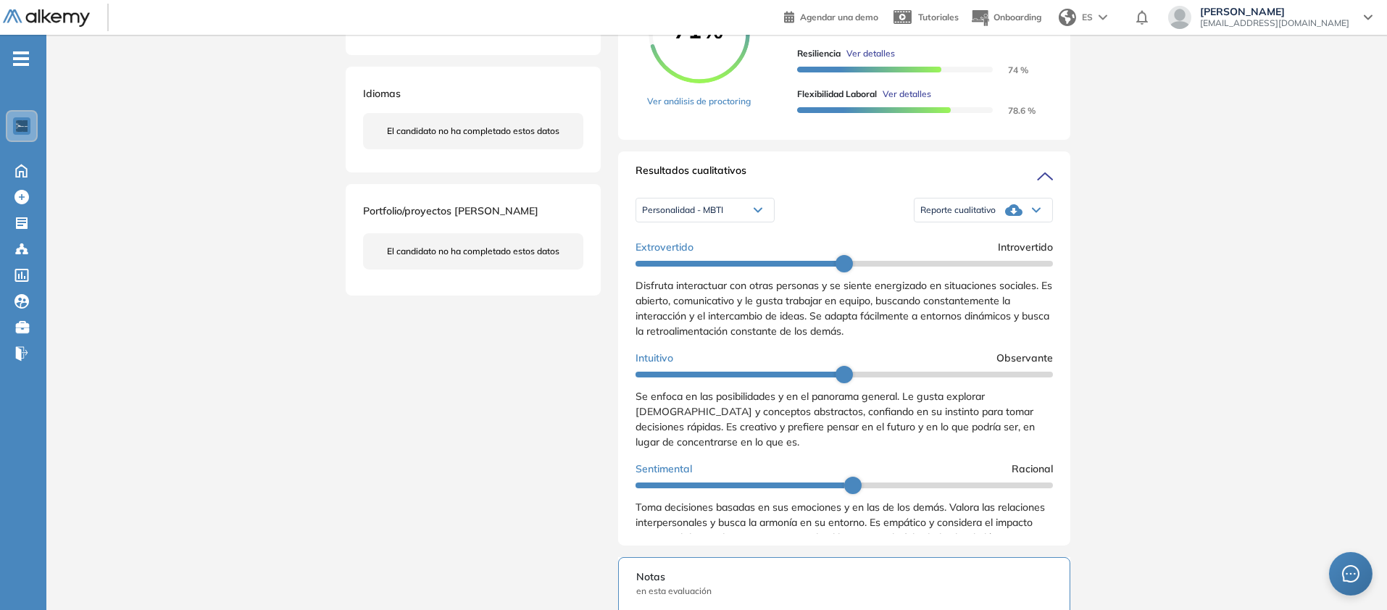
click at [1052, 225] on div "Reporte cualitativo" at bounding box center [984, 210] width 138 height 29
click at [1010, 247] on li "Reporte con Afinidad AI" at bounding box center [965, 240] width 88 height 14
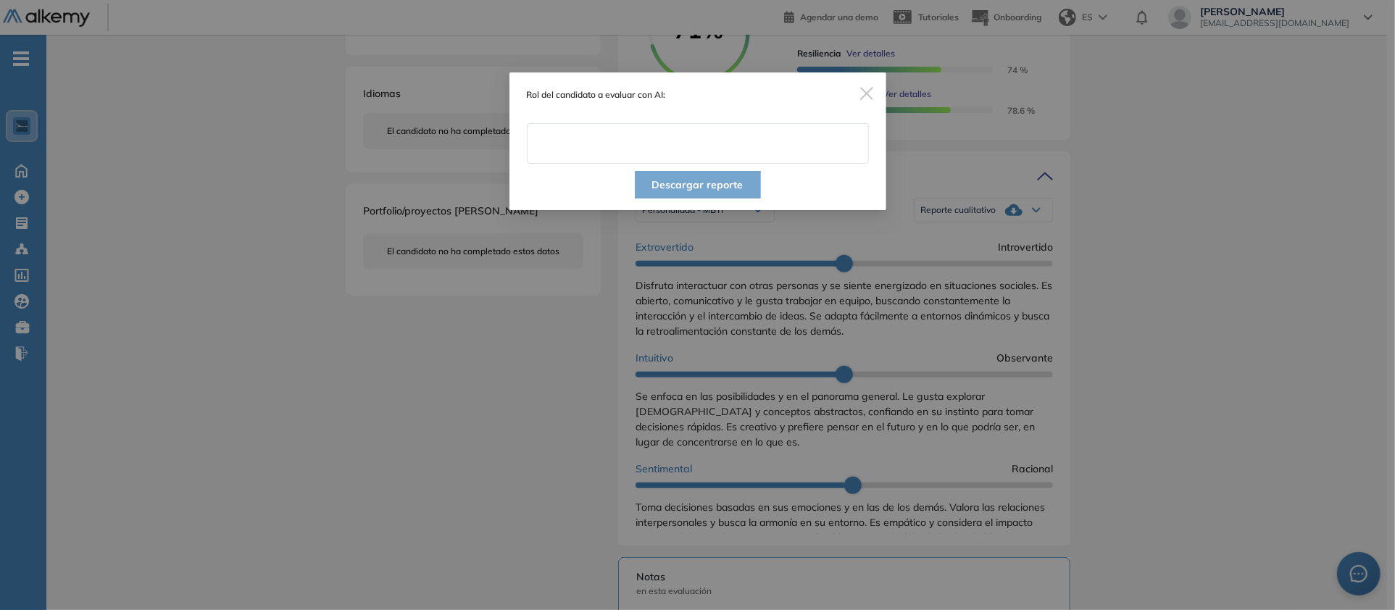
click at [678, 164] on input "text" at bounding box center [698, 143] width 342 height 41
type input "**********"
click at [709, 199] on button "Descargar reporte" at bounding box center [698, 185] width 126 height 28
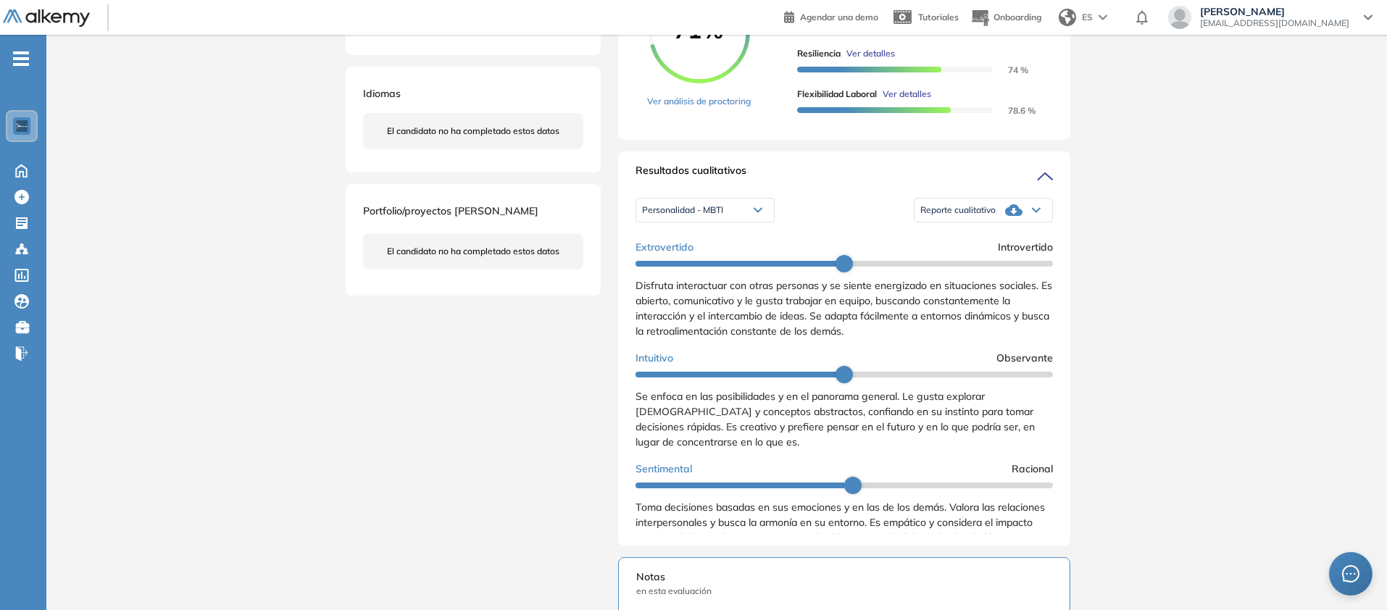
scroll to position [0, 0]
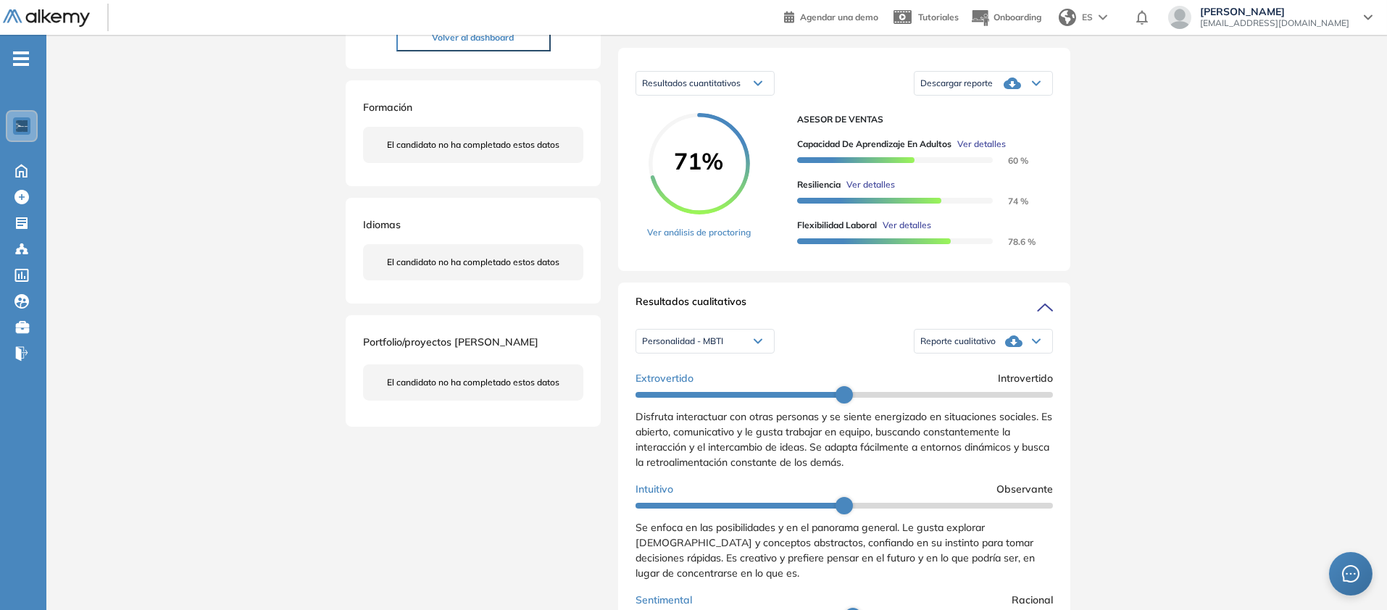
click at [1088, 442] on div "Evaluaciones y challenges en los que participó el candidato 71% ASESOR DE VENTA…" at bounding box center [844, 491] width 487 height 1279
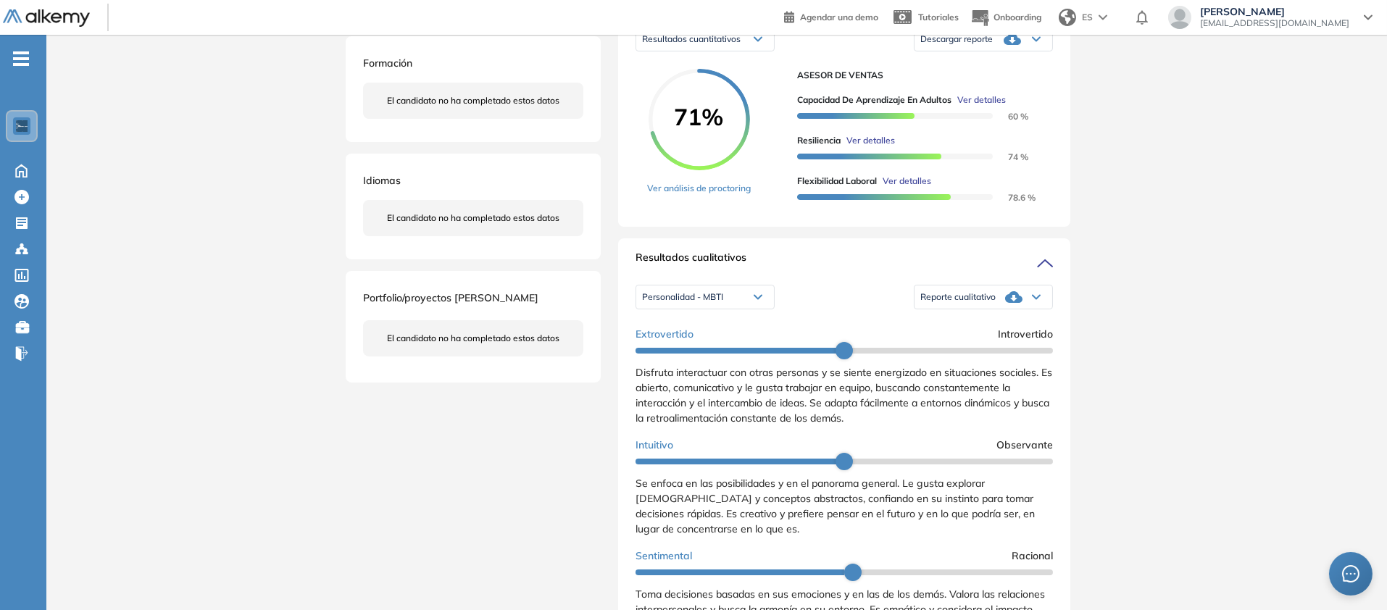
scroll to position [295, 0]
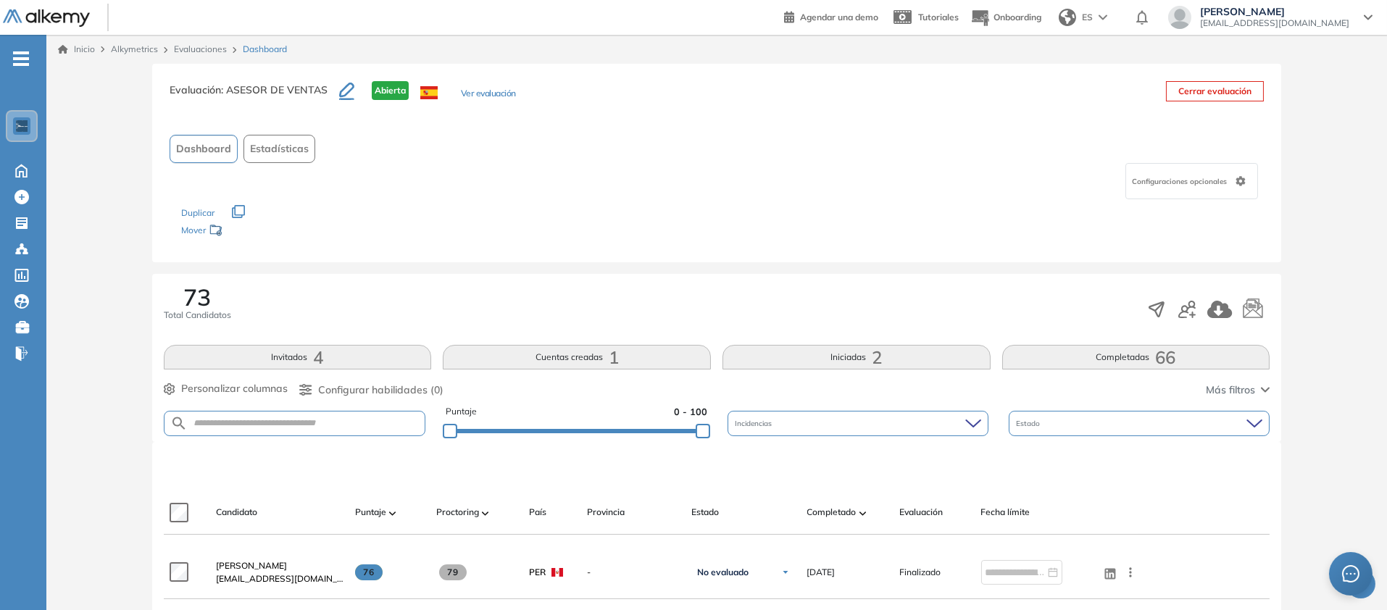
scroll to position [226, 0]
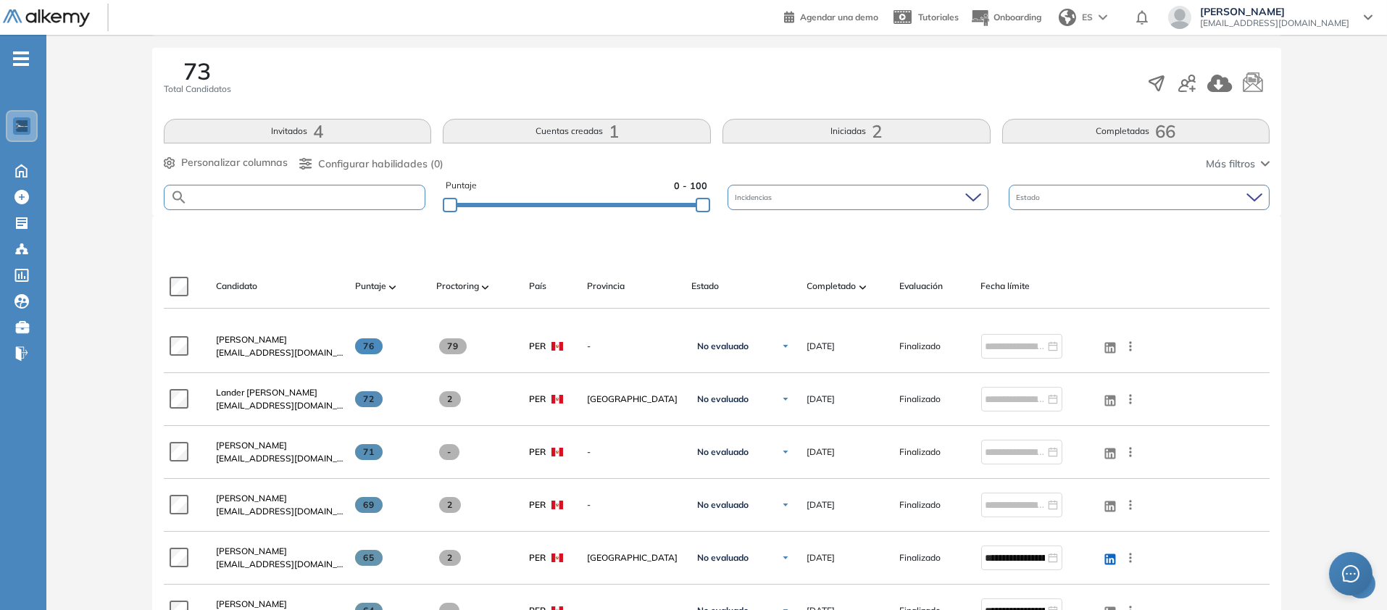
click at [323, 203] on input "text" at bounding box center [307, 197] width 238 height 11
paste input "**********"
type input "**********"
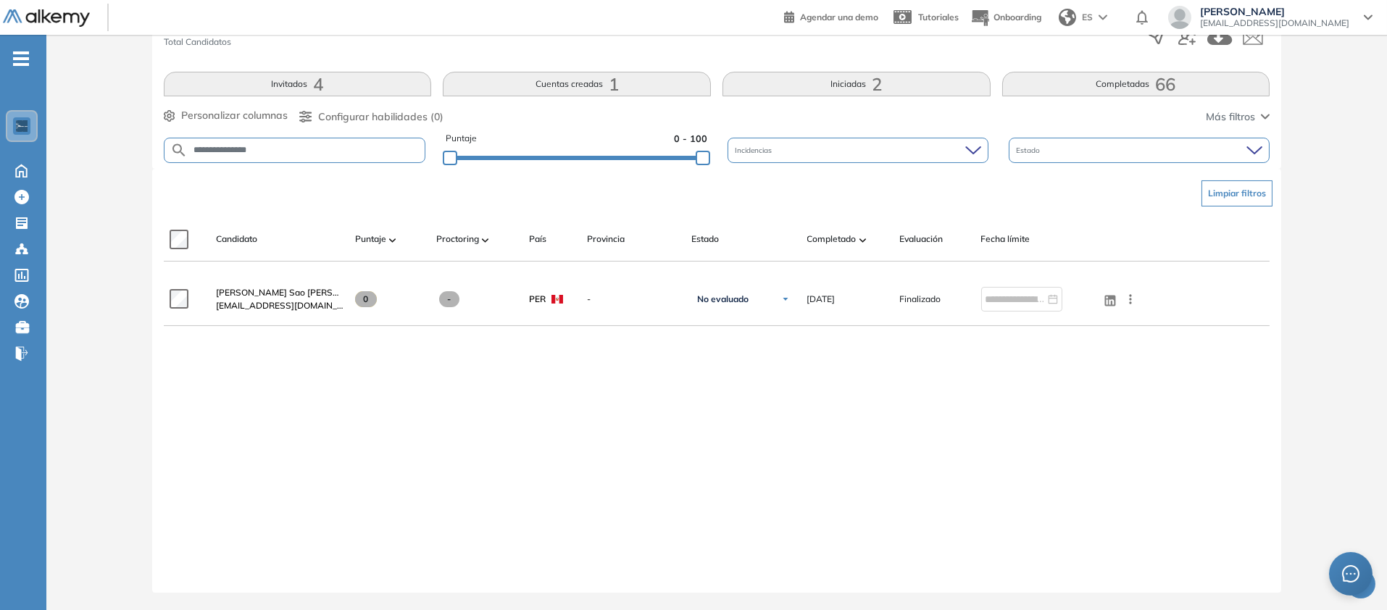
scroll to position [458, 0]
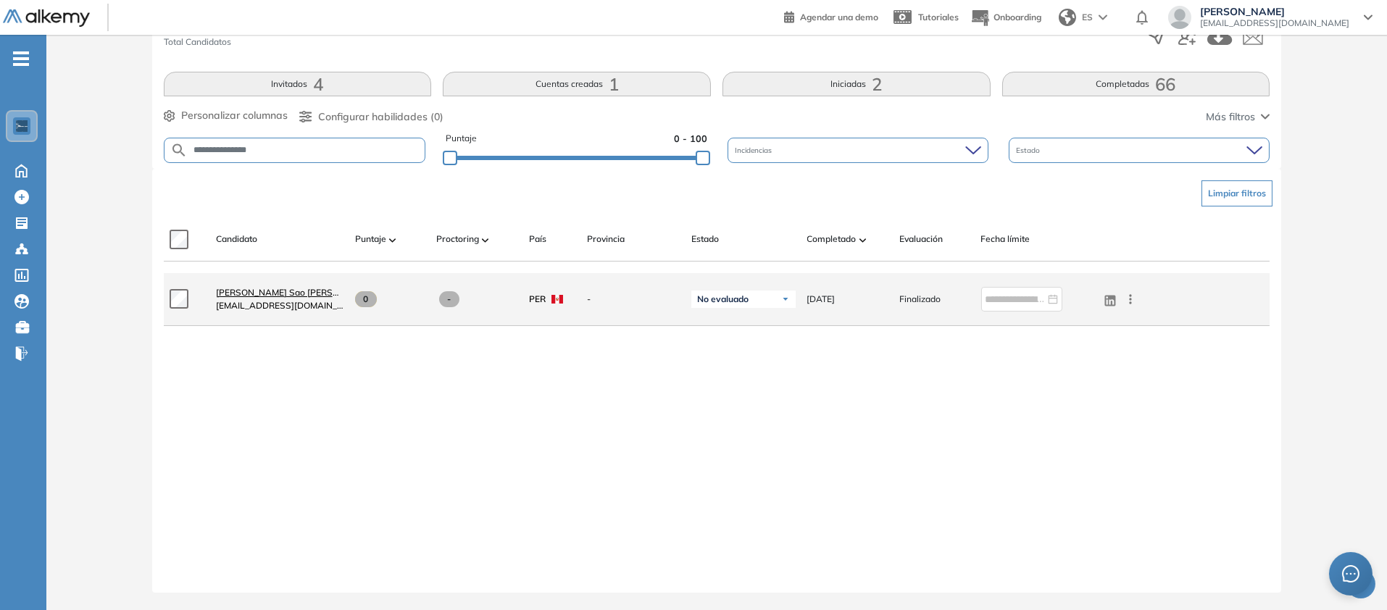
click at [340, 298] on span "[PERSON_NAME] Sao [PERSON_NAME]" at bounding box center [297, 292] width 162 height 11
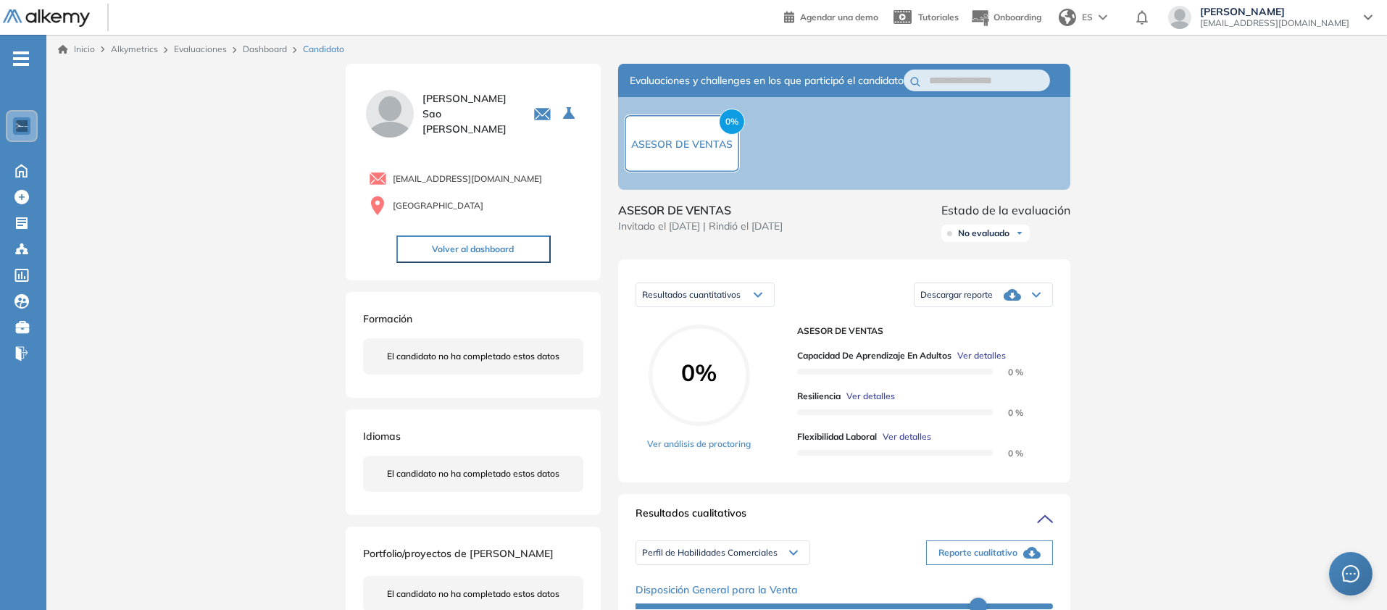
click at [1040, 297] on icon at bounding box center [1036, 296] width 7 height 4
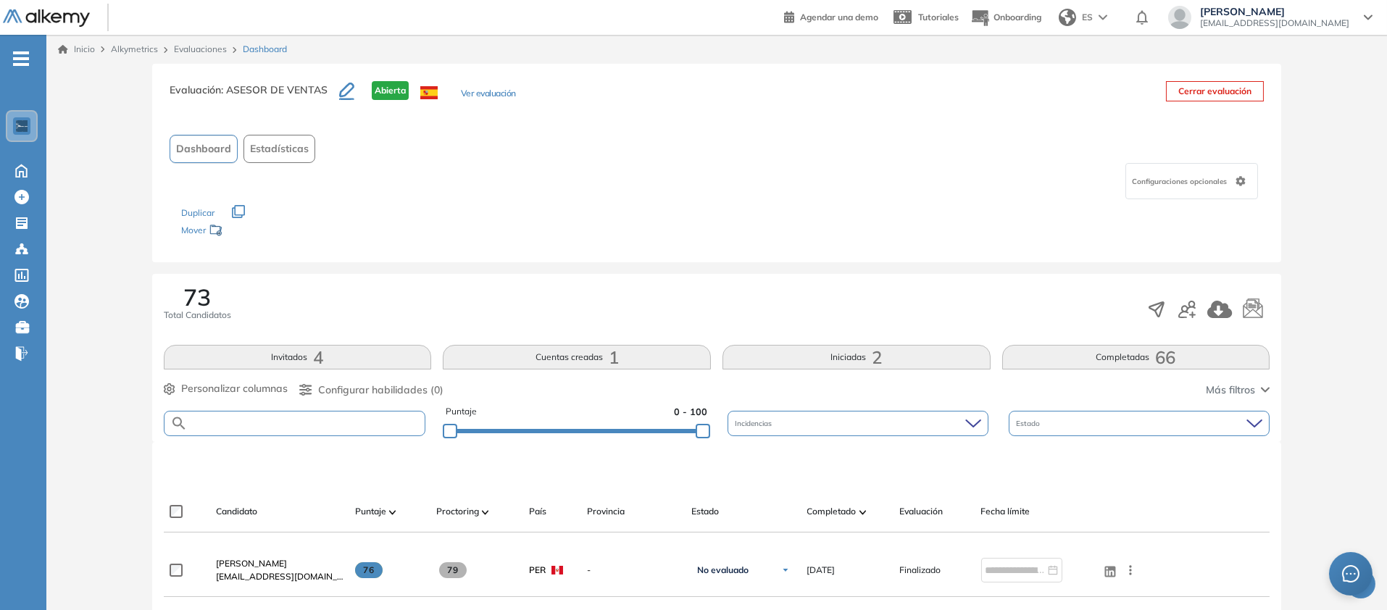
click at [356, 429] on input "text" at bounding box center [307, 423] width 238 height 11
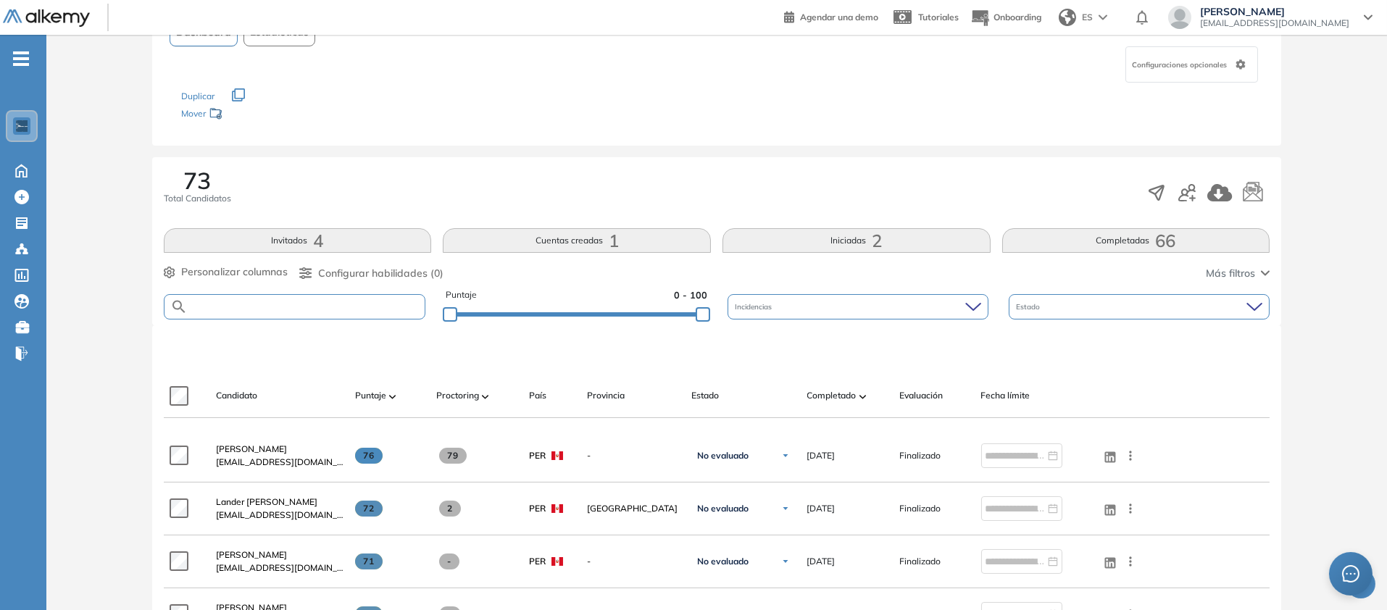
paste input "**********"
type input "**********"
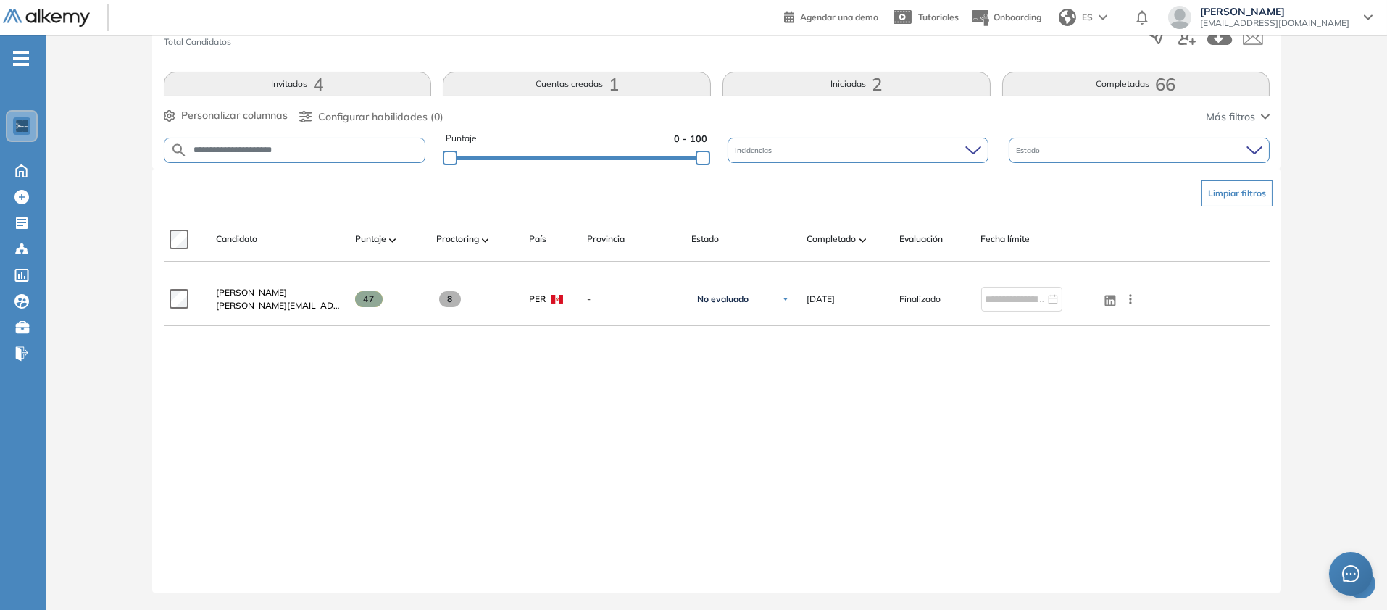
scroll to position [373, 0]
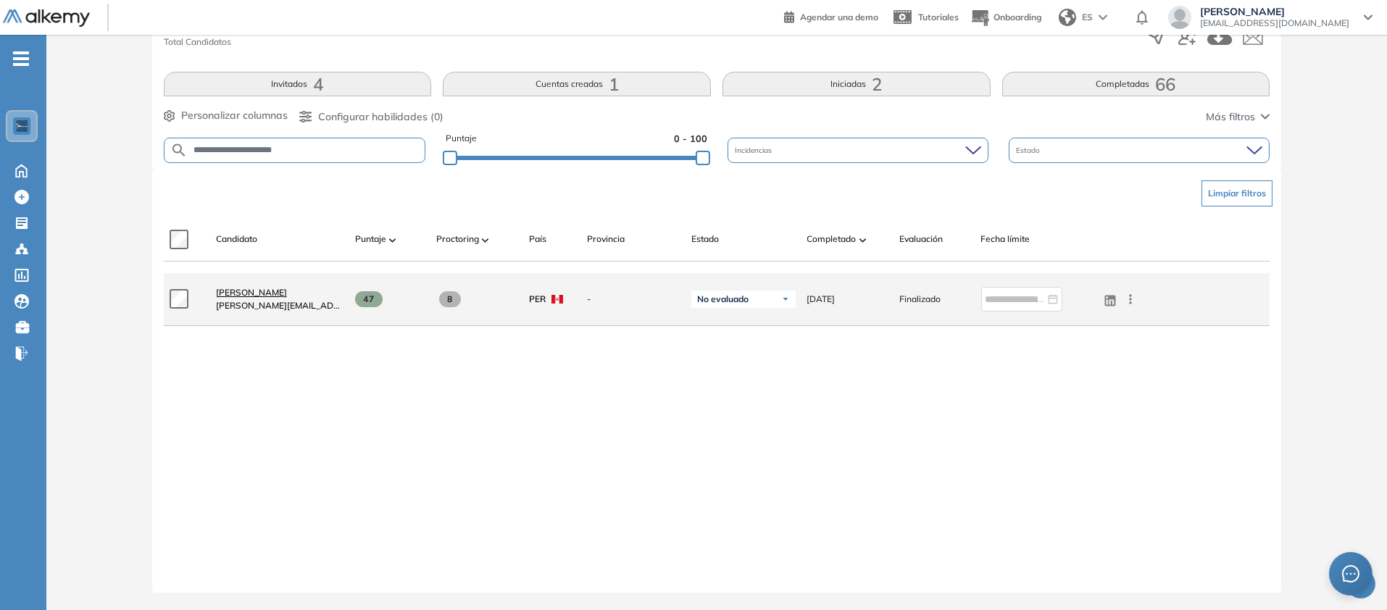
click at [287, 298] on span "[PERSON_NAME]" at bounding box center [251, 292] width 71 height 11
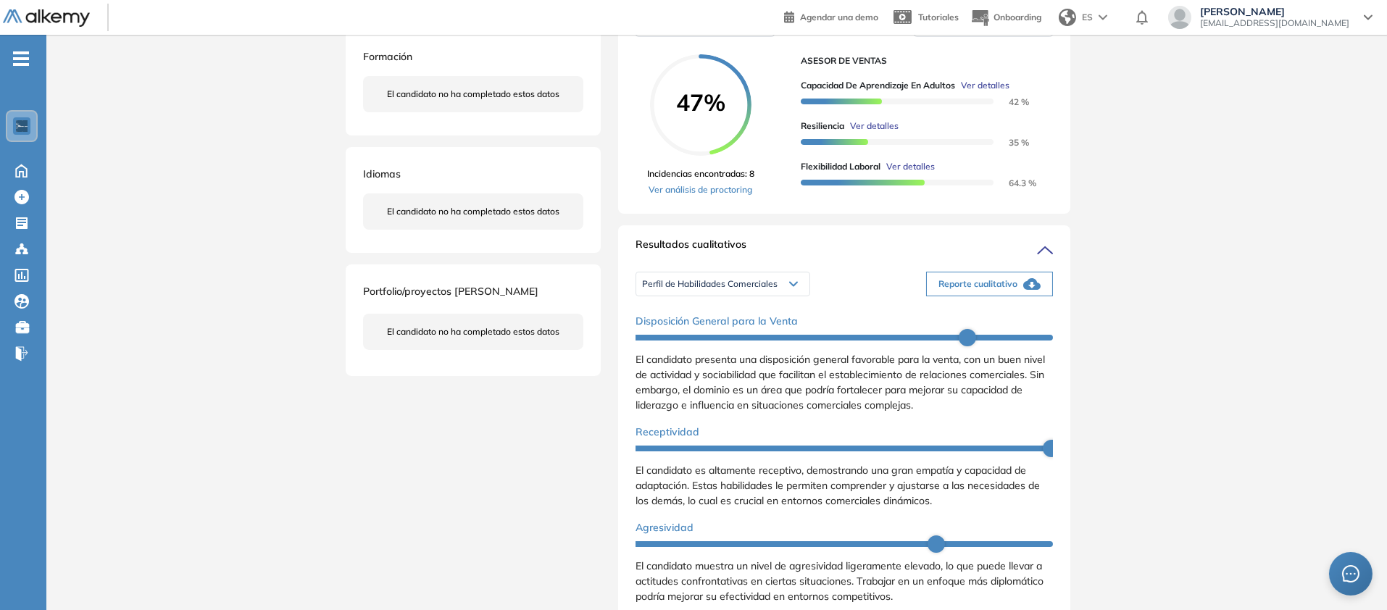
scroll to position [226, 0]
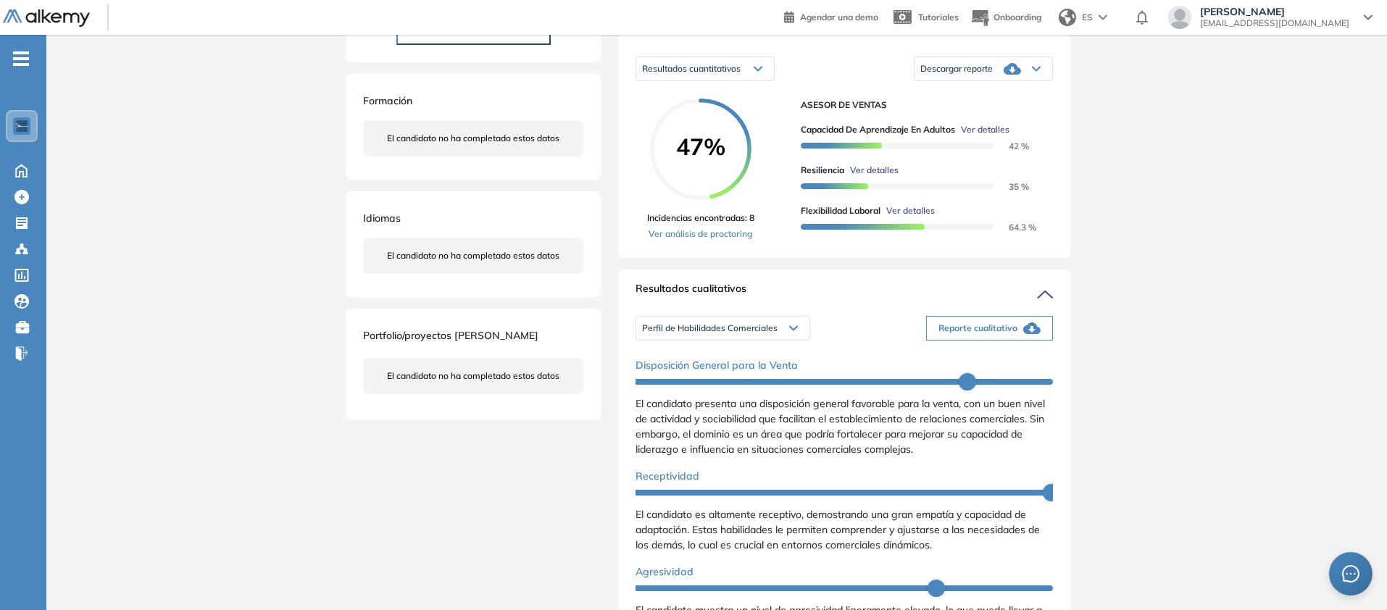
click at [1052, 83] on div "Descargar reporte" at bounding box center [984, 68] width 138 height 29
click at [1029, 132] on li "Descargar informe resumido" at bounding box center [975, 124] width 108 height 14
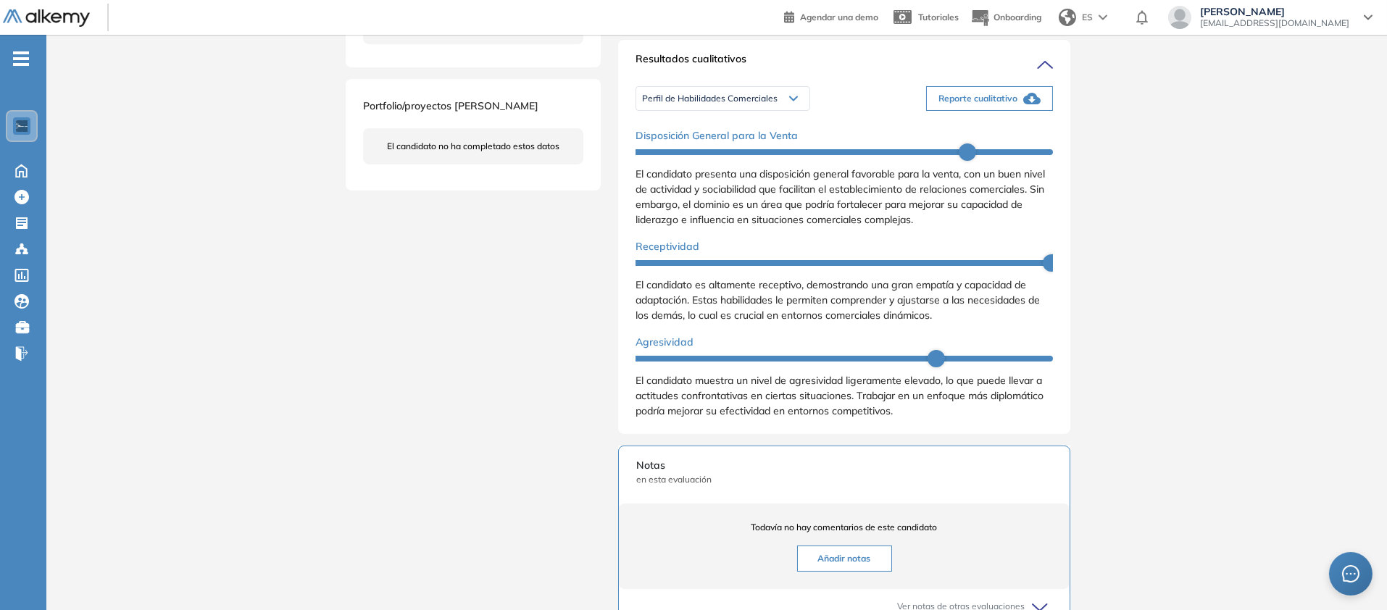
scroll to position [452, 0]
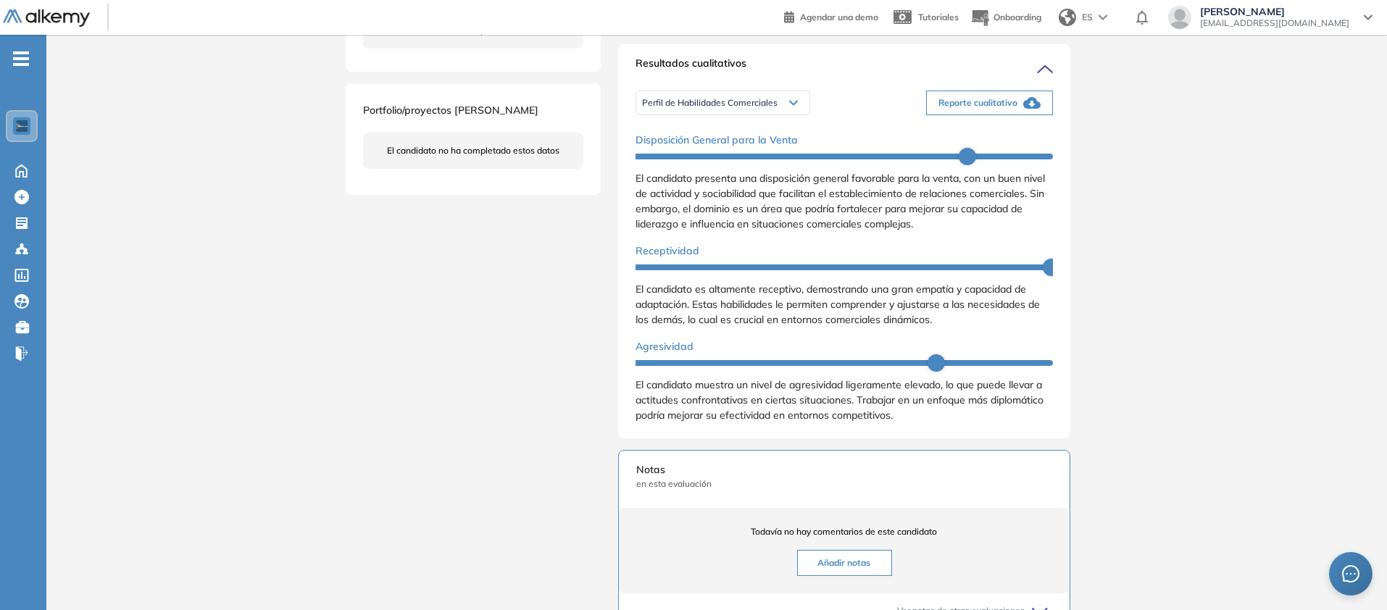
click at [1018, 109] on span "Reporte cualitativo" at bounding box center [978, 102] width 79 height 13
click at [642, 109] on span "Perfil de Habilidades Comerciales" at bounding box center [710, 103] width 136 height 12
click at [686, 166] on li "Personalidad - MBTI" at bounding box center [680, 158] width 75 height 14
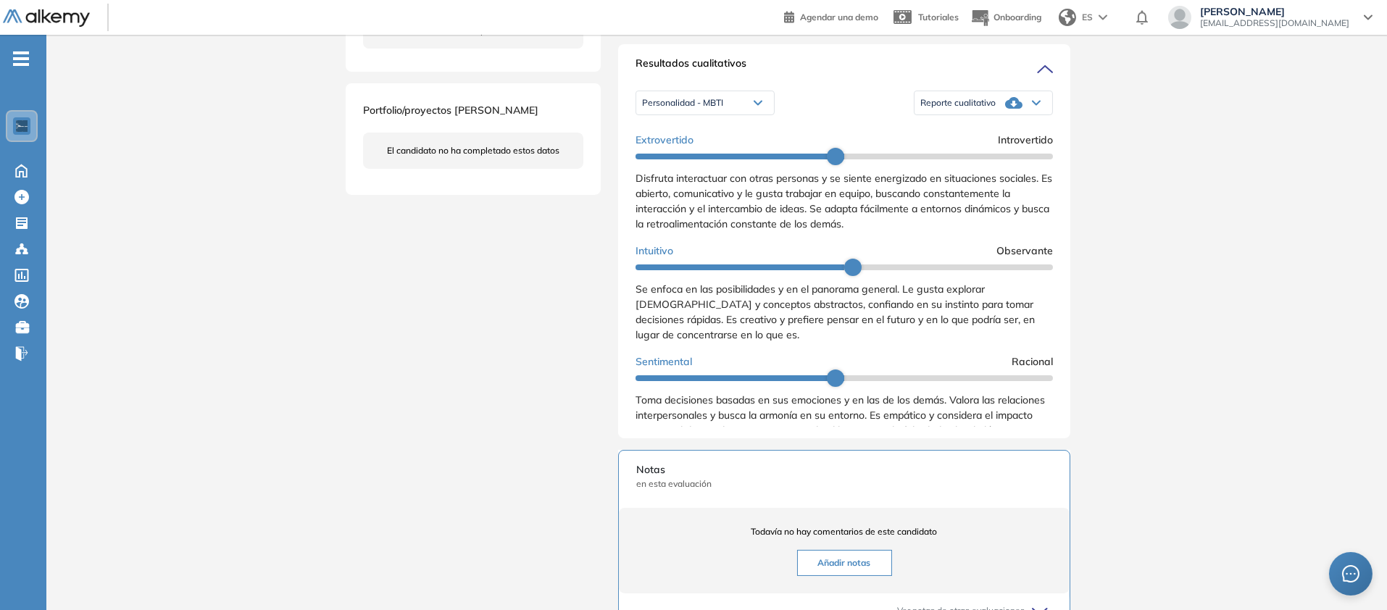
click at [1052, 117] on div "Reporte cualitativo" at bounding box center [984, 102] width 138 height 29
click at [1010, 140] on li "Reporte con Afinidad AI" at bounding box center [965, 132] width 88 height 14
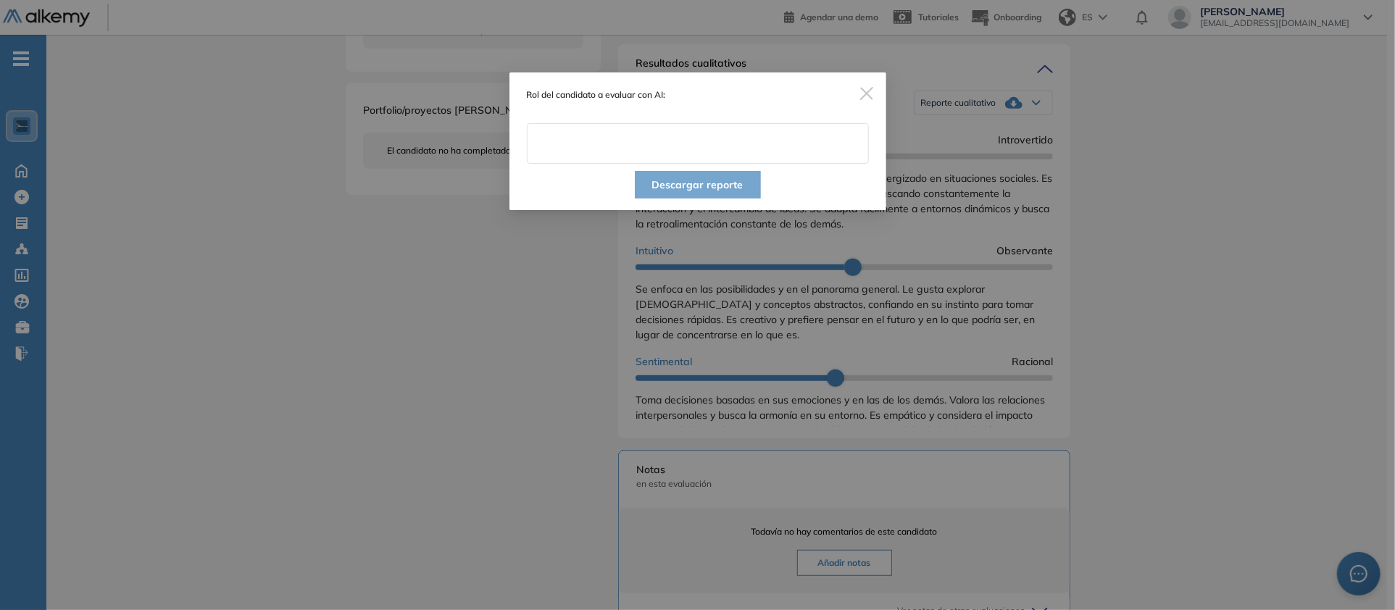
click at [738, 164] on input "text" at bounding box center [698, 143] width 342 height 41
type input "**********"
click at [725, 199] on button "Descargar reporte" at bounding box center [698, 185] width 126 height 28
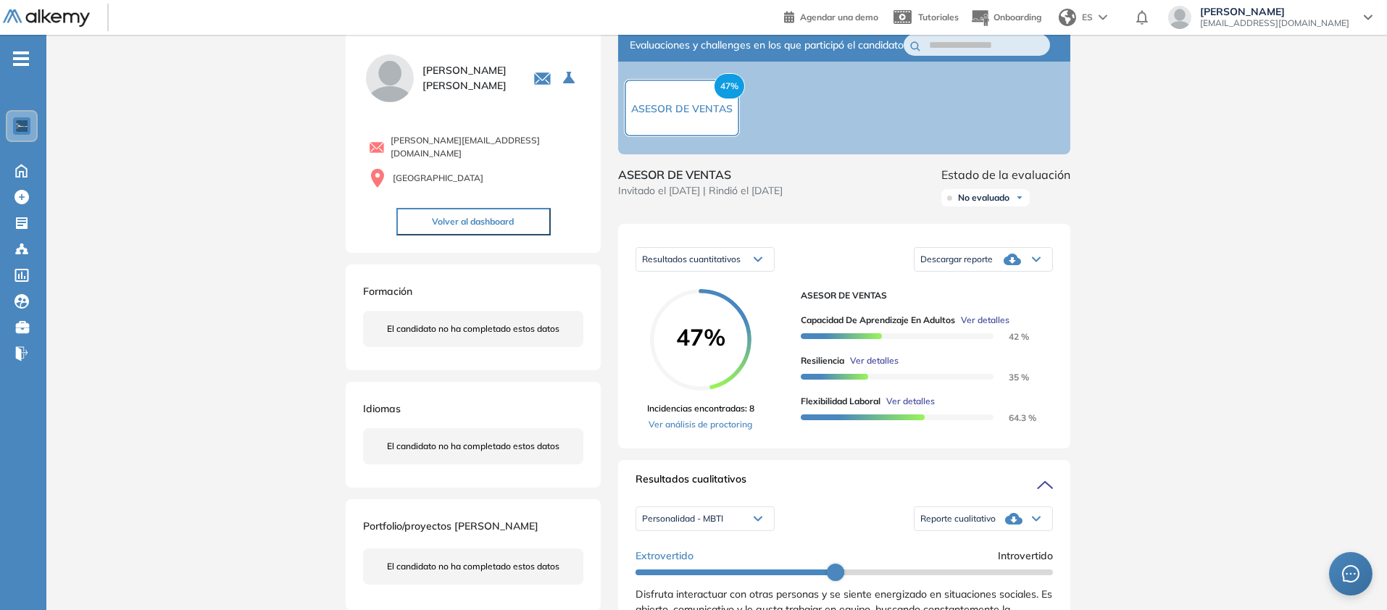
scroll to position [0, 0]
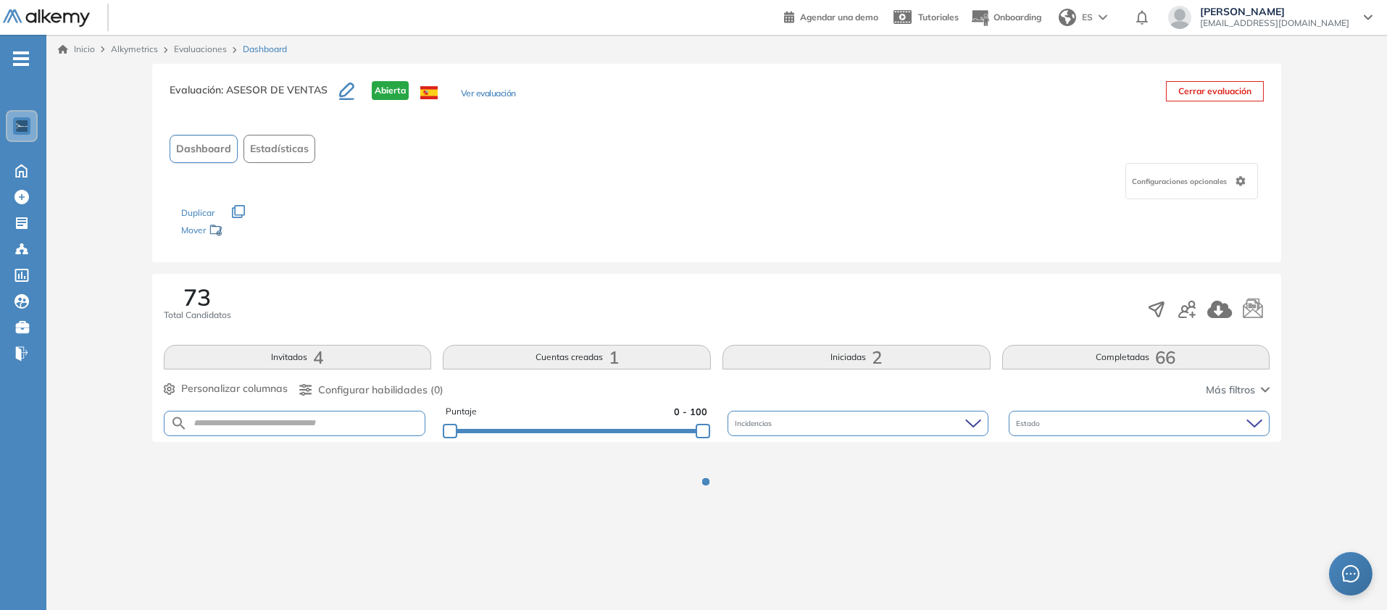
scroll to position [117, 0]
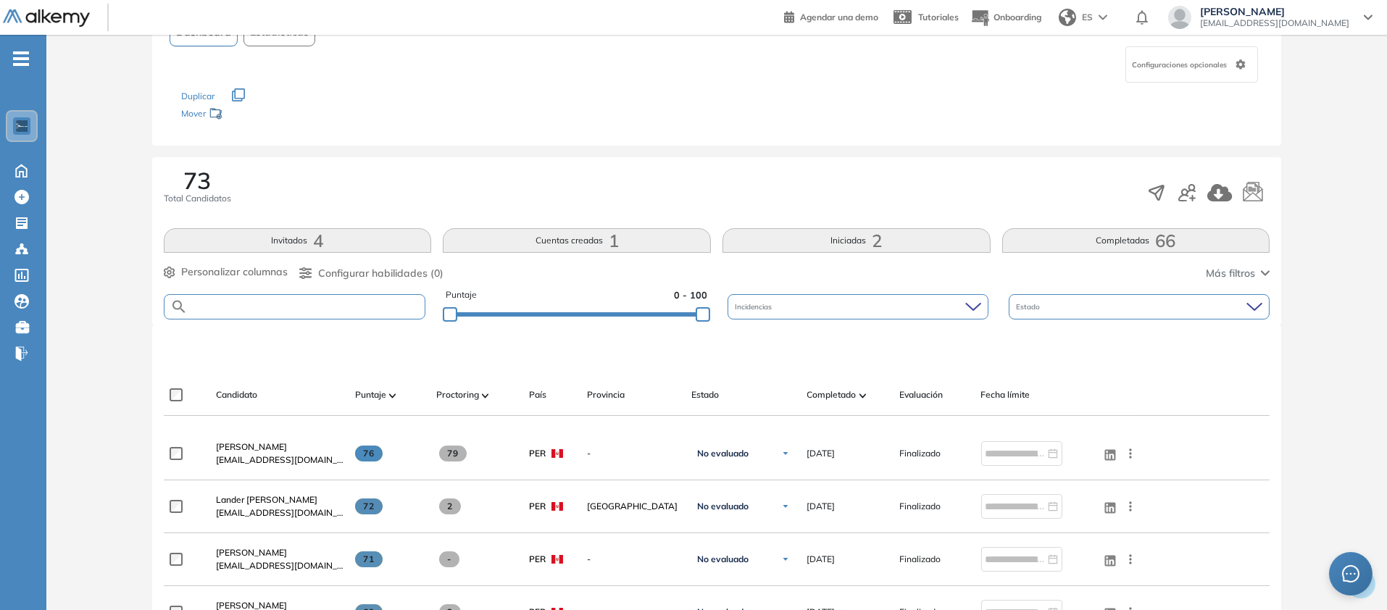
click at [390, 312] on input "text" at bounding box center [307, 306] width 238 height 11
paste input "**********"
type input "**********"
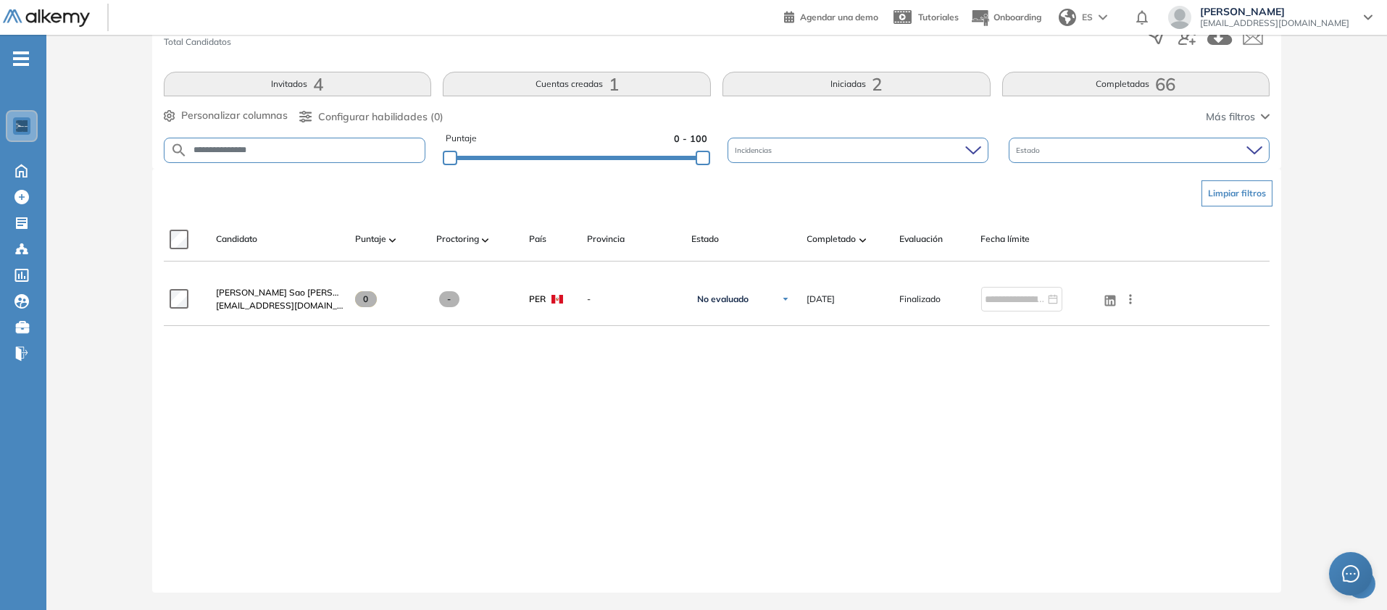
scroll to position [552, 0]
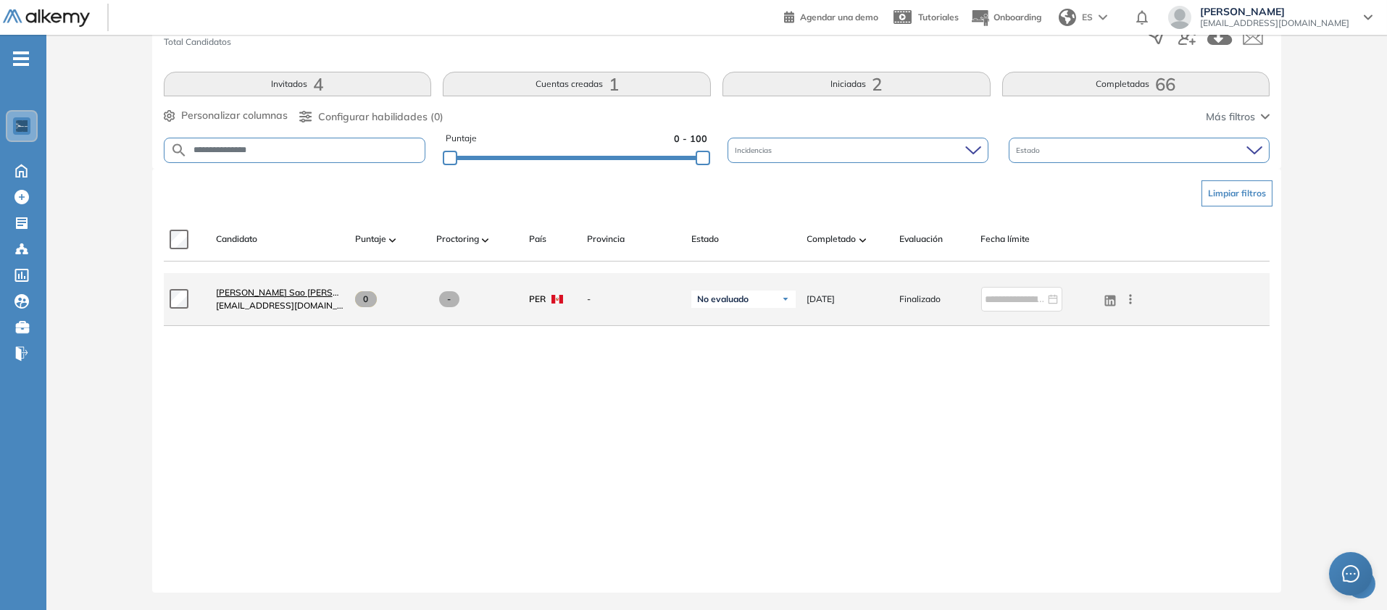
click at [345, 287] on span "[PERSON_NAME] Sao [PERSON_NAME]" at bounding box center [297, 292] width 162 height 11
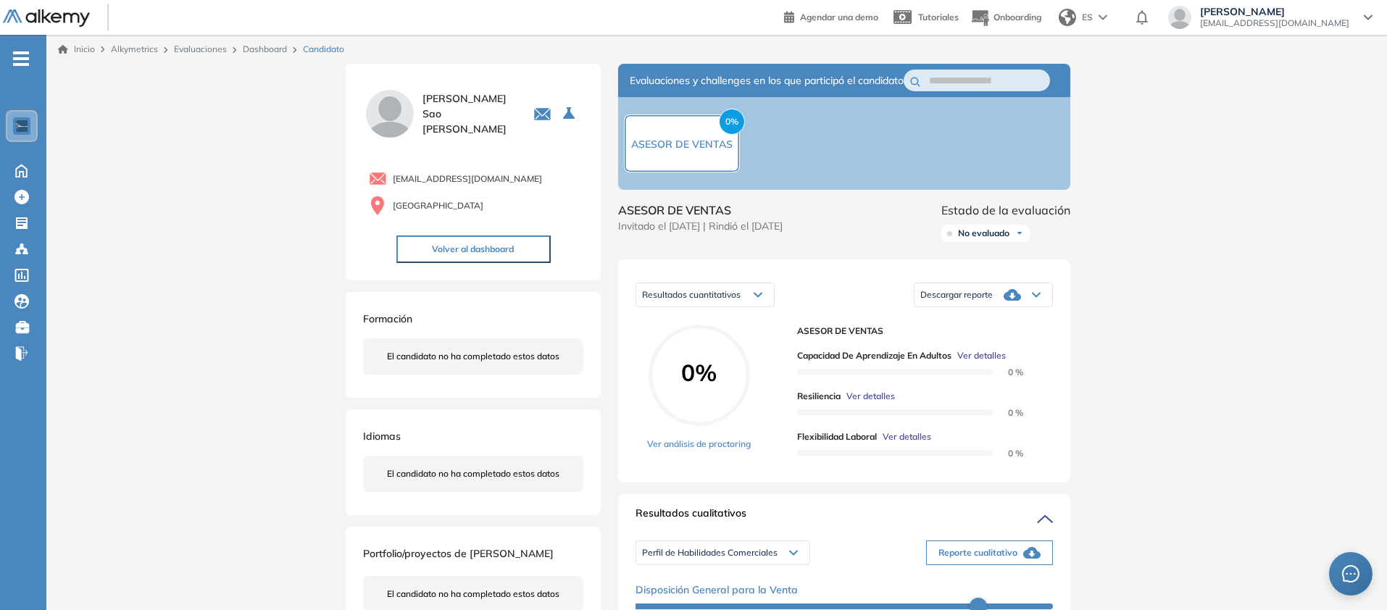
click at [1052, 309] on div "Descargar reporte" at bounding box center [984, 294] width 138 height 29
click at [1029, 358] on li "Descargar informe resumido" at bounding box center [975, 351] width 108 height 14
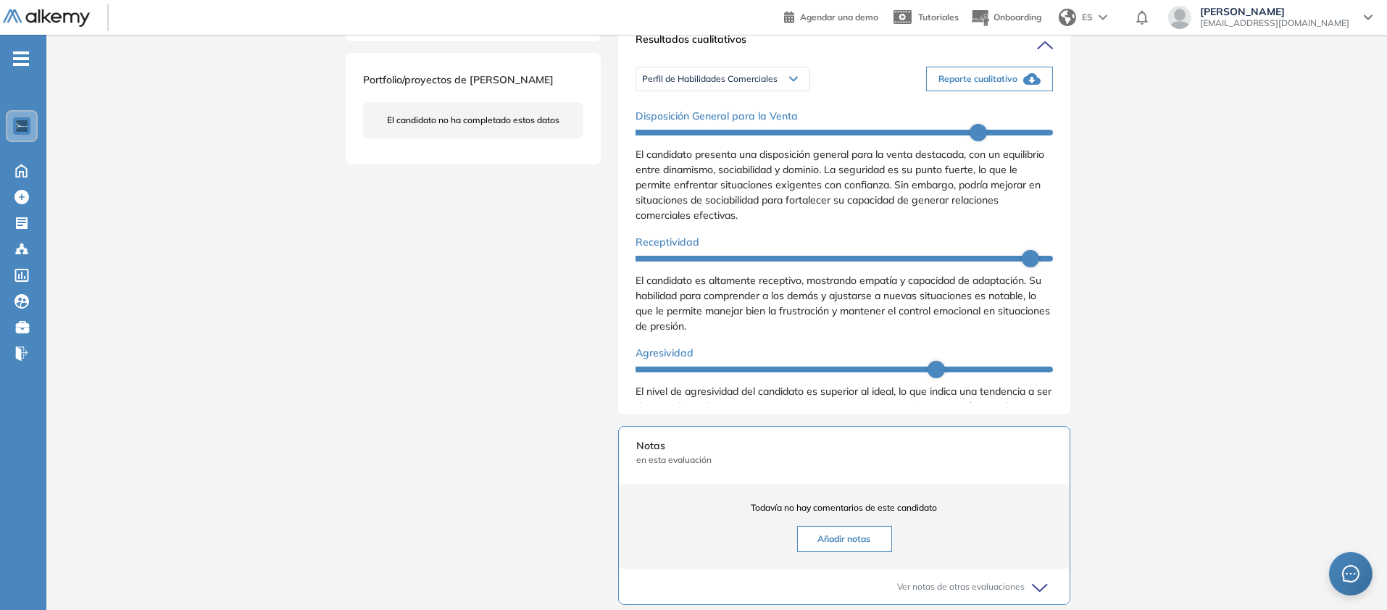
scroll to position [502, 0]
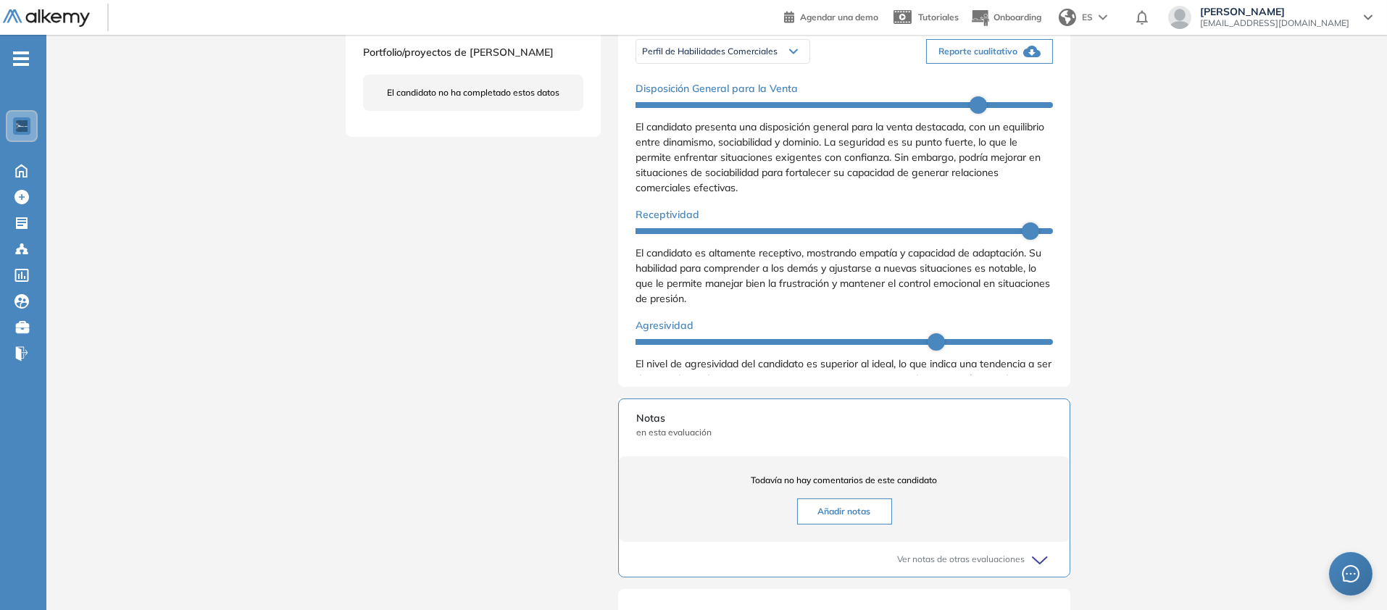
click at [1018, 58] on span "Reporte cualitativo" at bounding box center [978, 51] width 79 height 13
click at [664, 57] on span "Perfil de Habilidades Comerciales" at bounding box center [710, 52] width 136 height 12
click at [688, 115] on li "Personalidad - MBTI" at bounding box center [680, 107] width 75 height 14
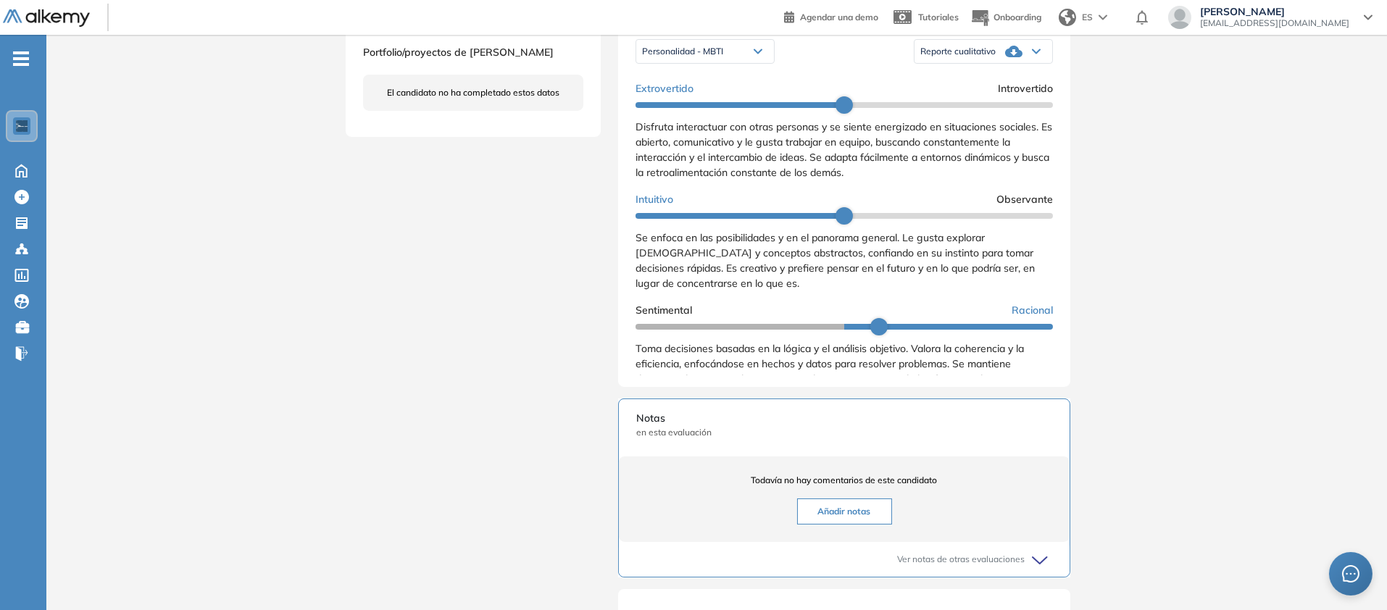
click at [1052, 66] on div "Reporte cualitativo" at bounding box center [984, 51] width 138 height 29
click at [1010, 88] on li "Reporte con Afinidad AI" at bounding box center [965, 81] width 88 height 14
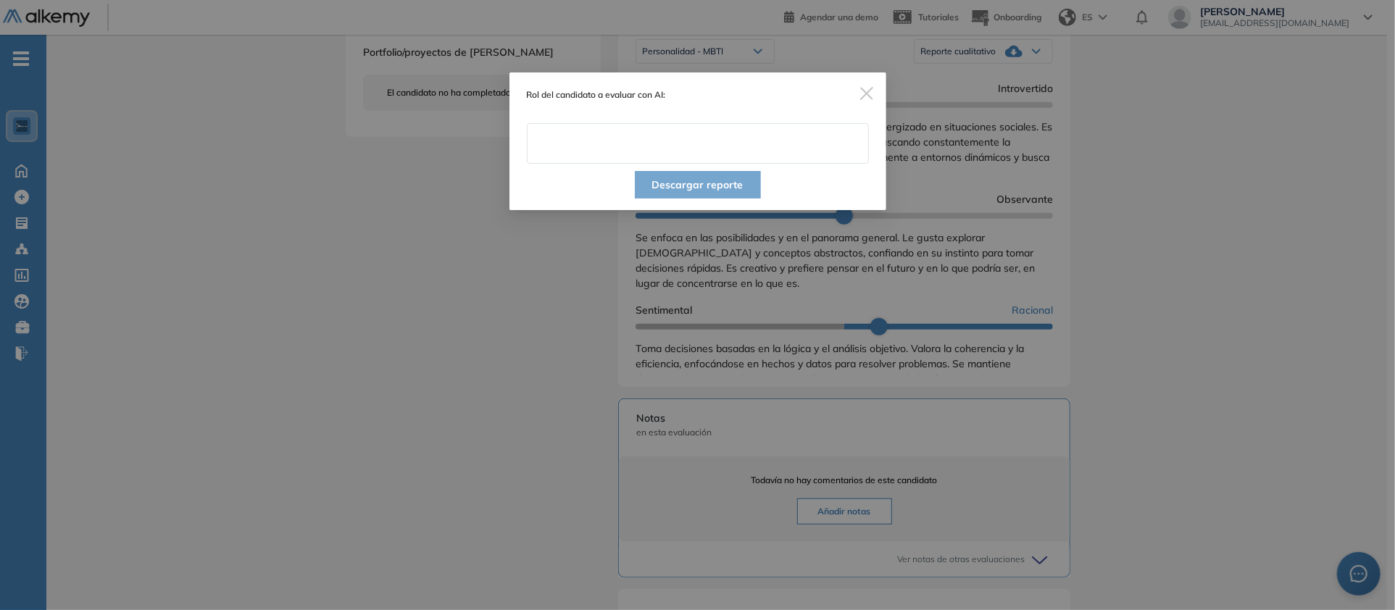
click at [776, 164] on input "text" at bounding box center [698, 143] width 342 height 41
type input "**********"
click at [731, 199] on button "Descargar reporte" at bounding box center [698, 185] width 126 height 28
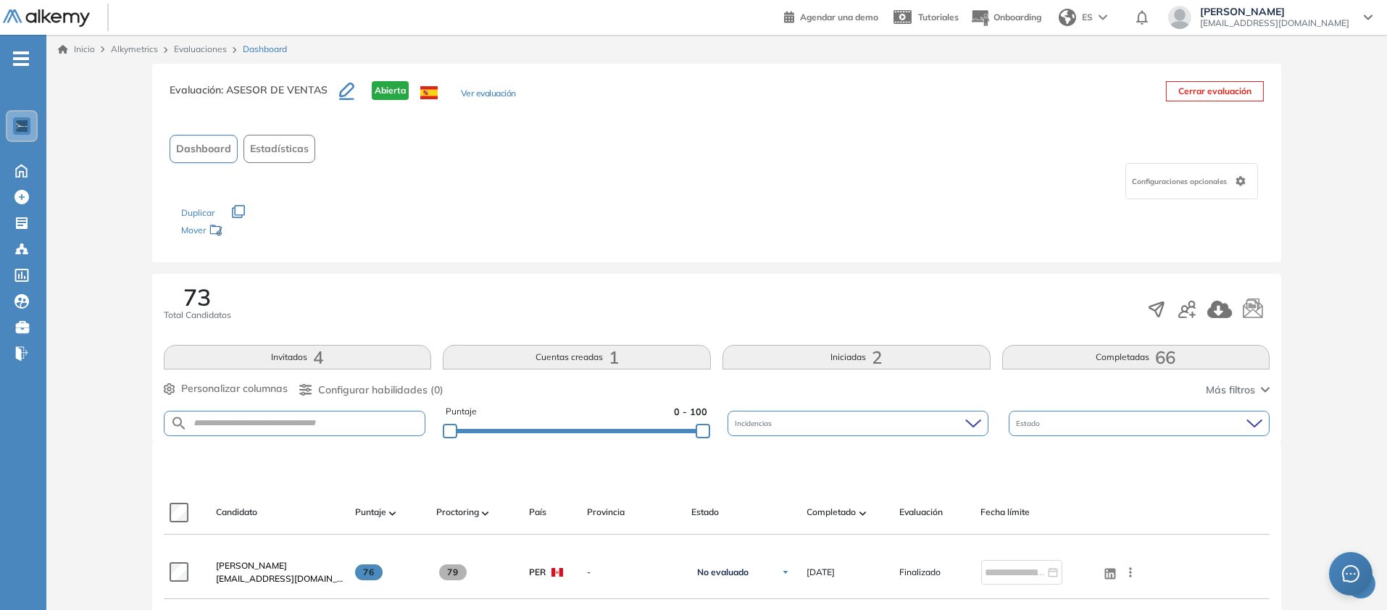
scroll to position [344, 0]
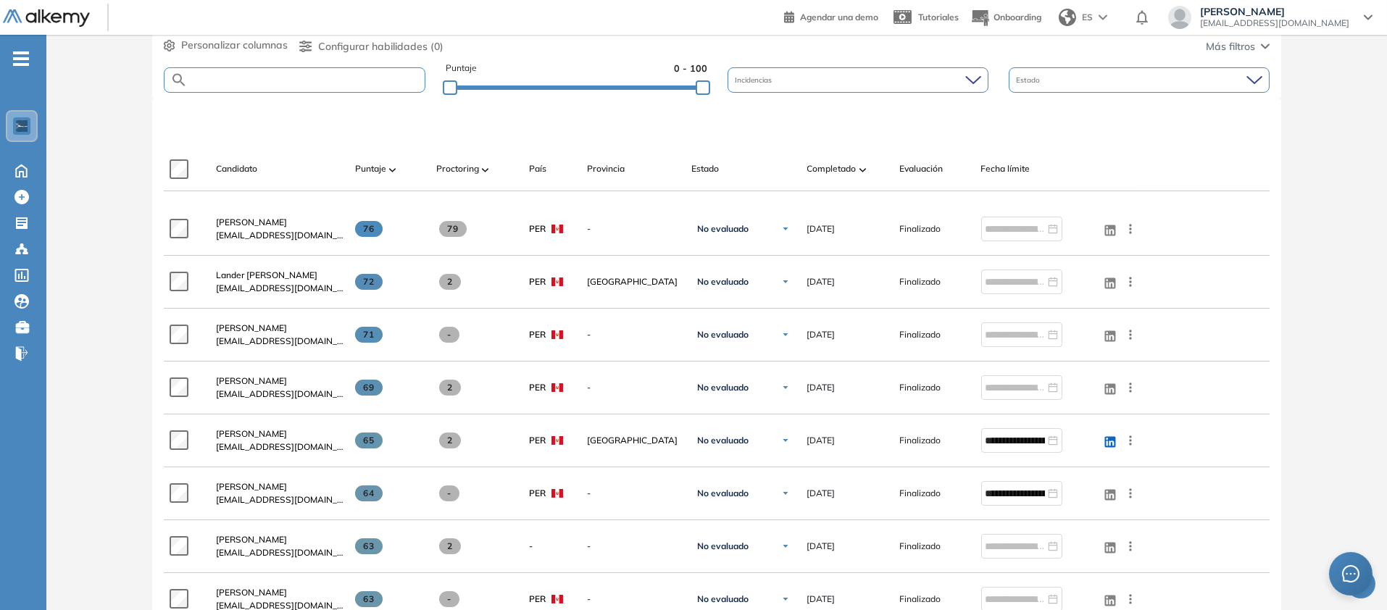
click at [376, 86] on input "text" at bounding box center [307, 80] width 238 height 11
paste input "**********"
type input "**********"
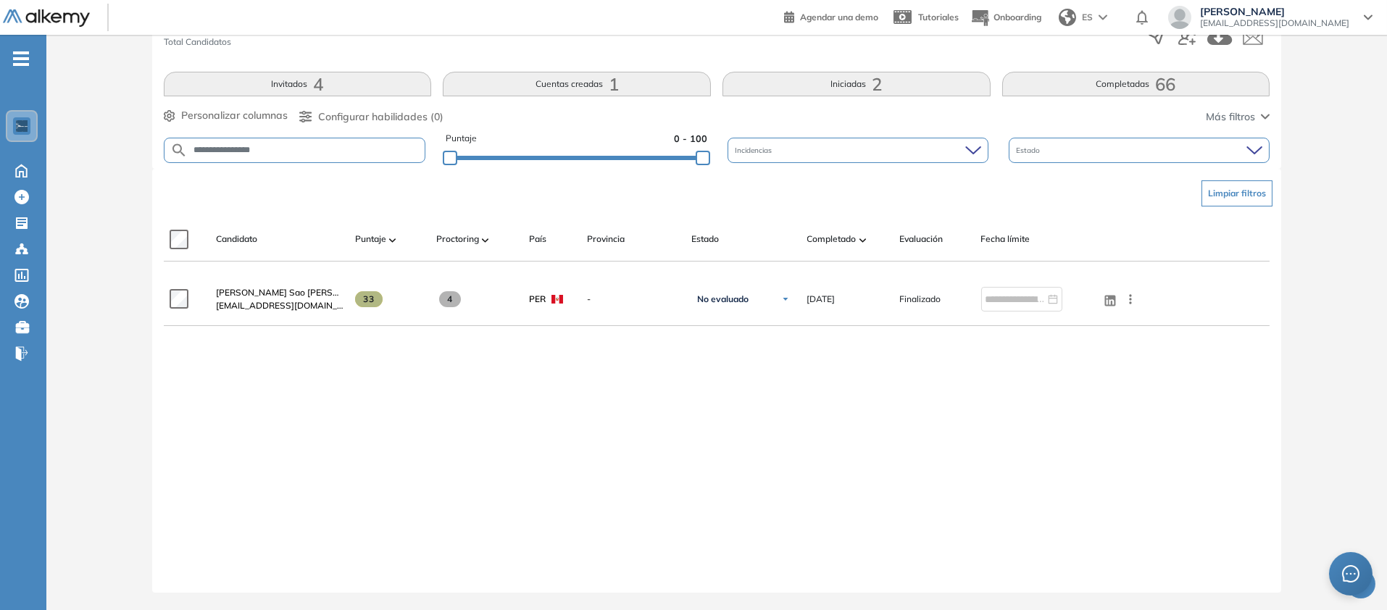
scroll to position [556, 0]
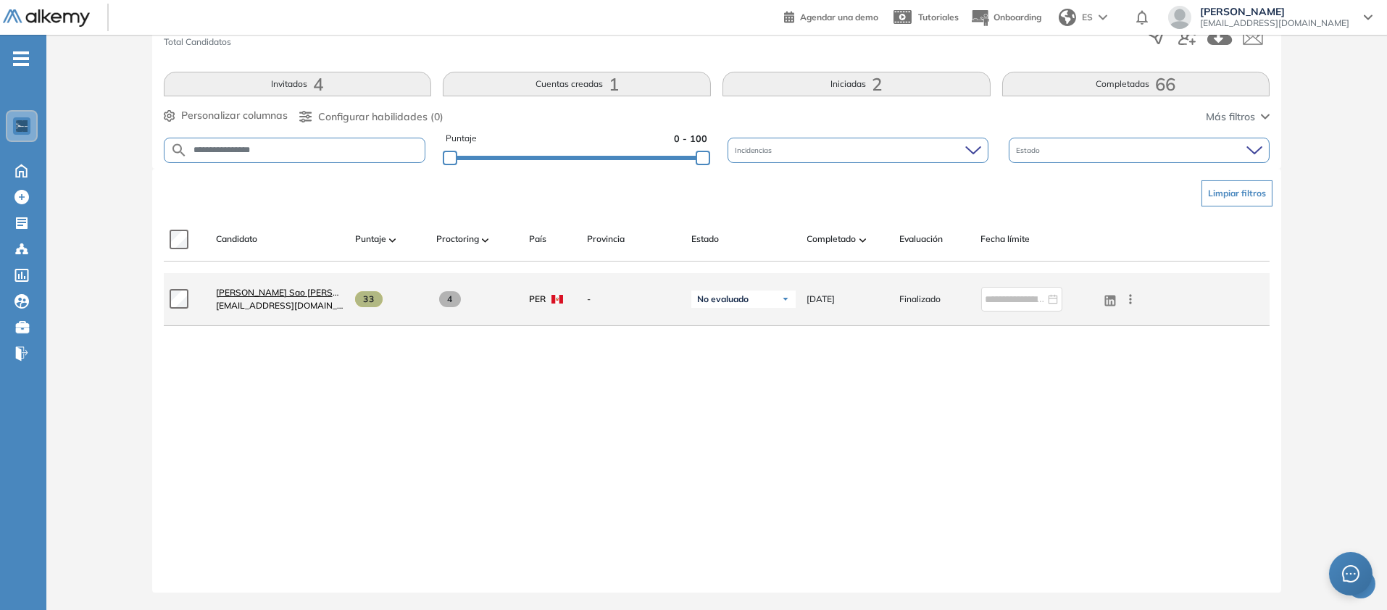
click at [340, 287] on span "[PERSON_NAME] Sao [PERSON_NAME]" at bounding box center [297, 292] width 162 height 11
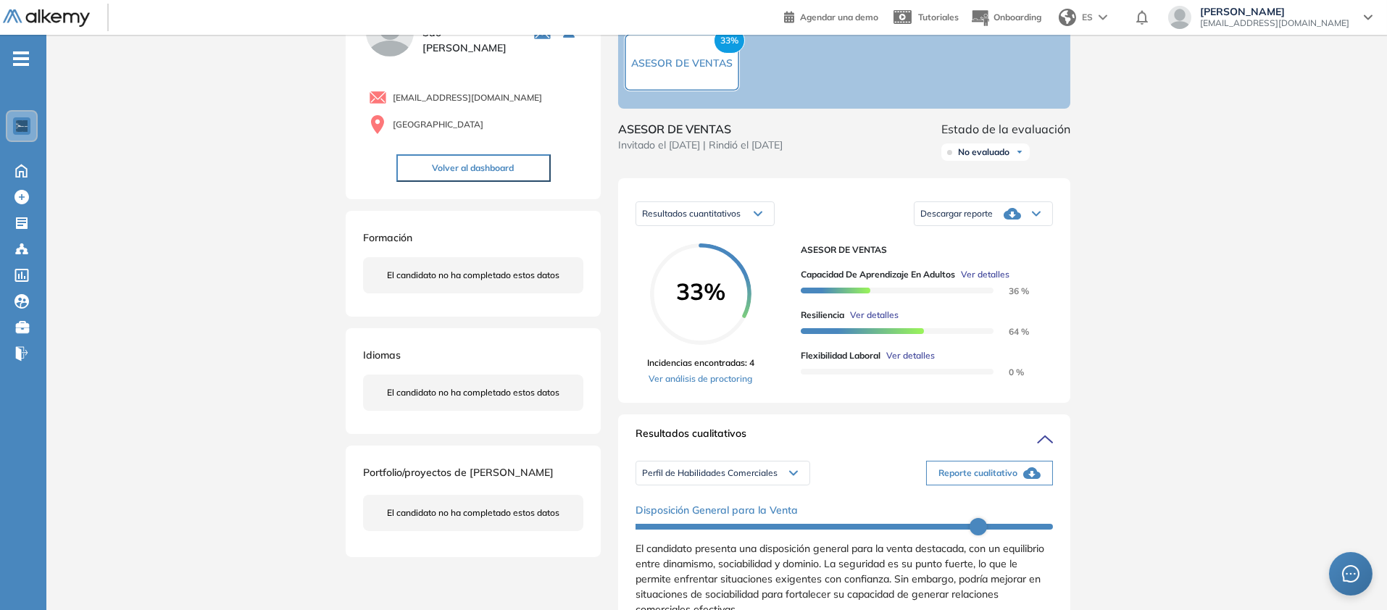
scroll to position [203, 0]
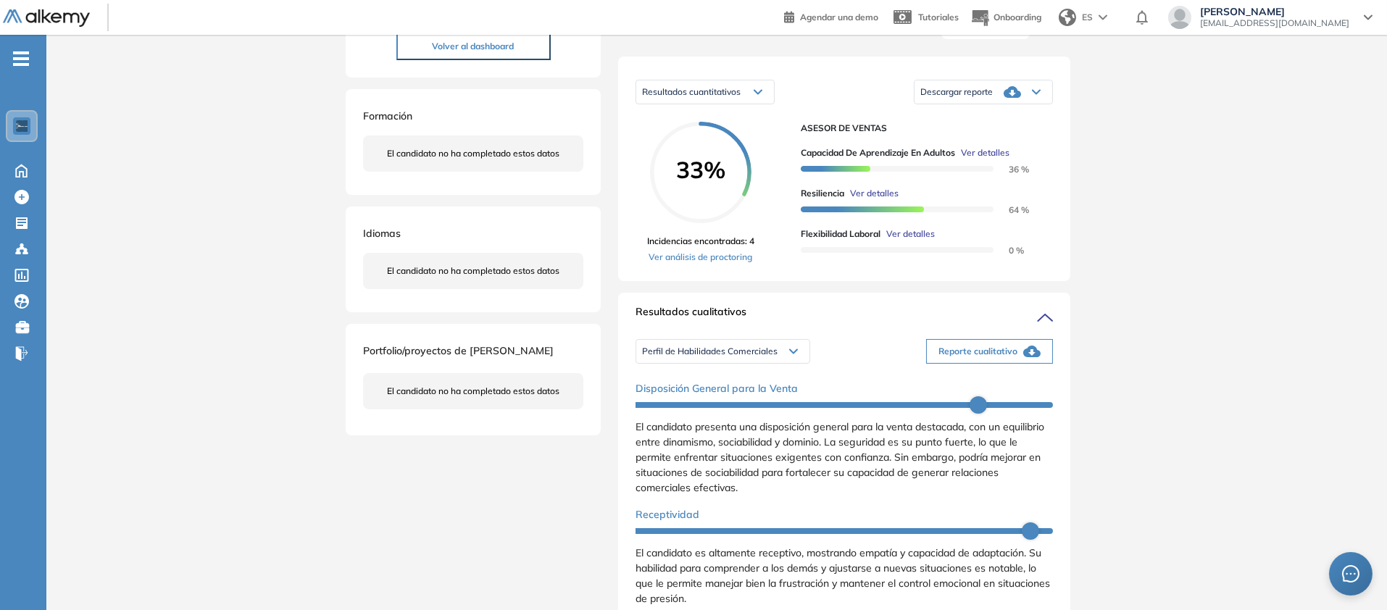
click at [1052, 107] on div "Descargar reporte" at bounding box center [984, 92] width 138 height 29
click at [1029, 155] on li "Descargar informe resumido" at bounding box center [975, 148] width 108 height 14
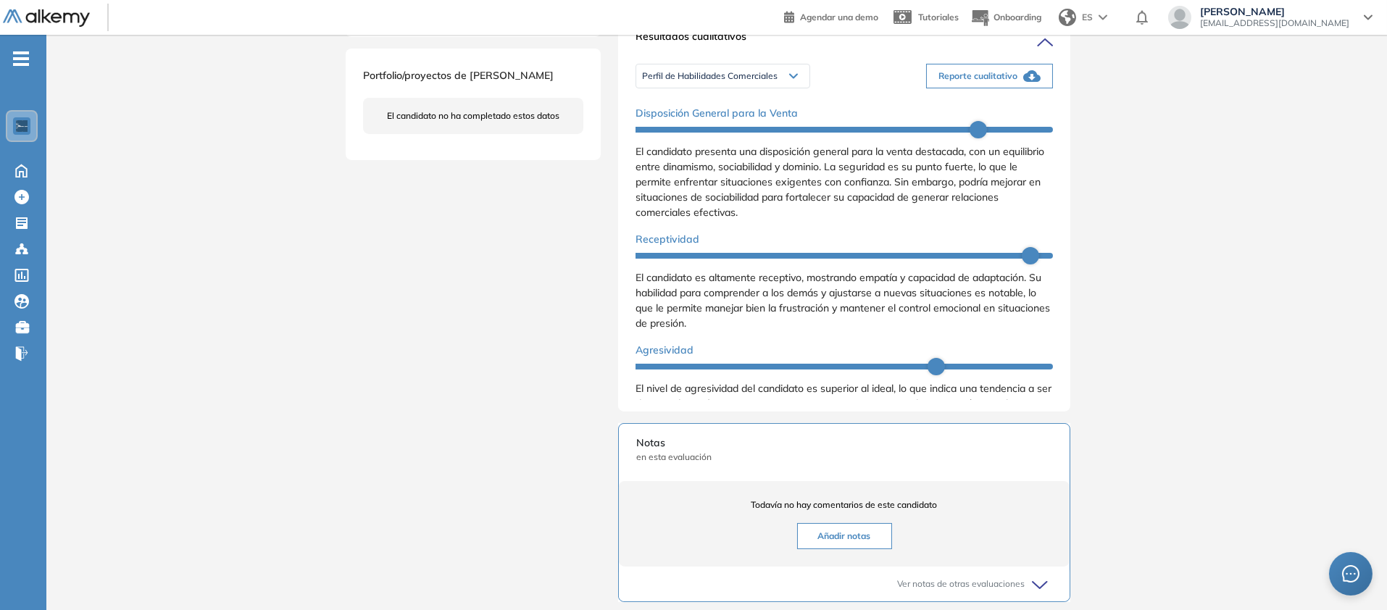
scroll to position [483, 0]
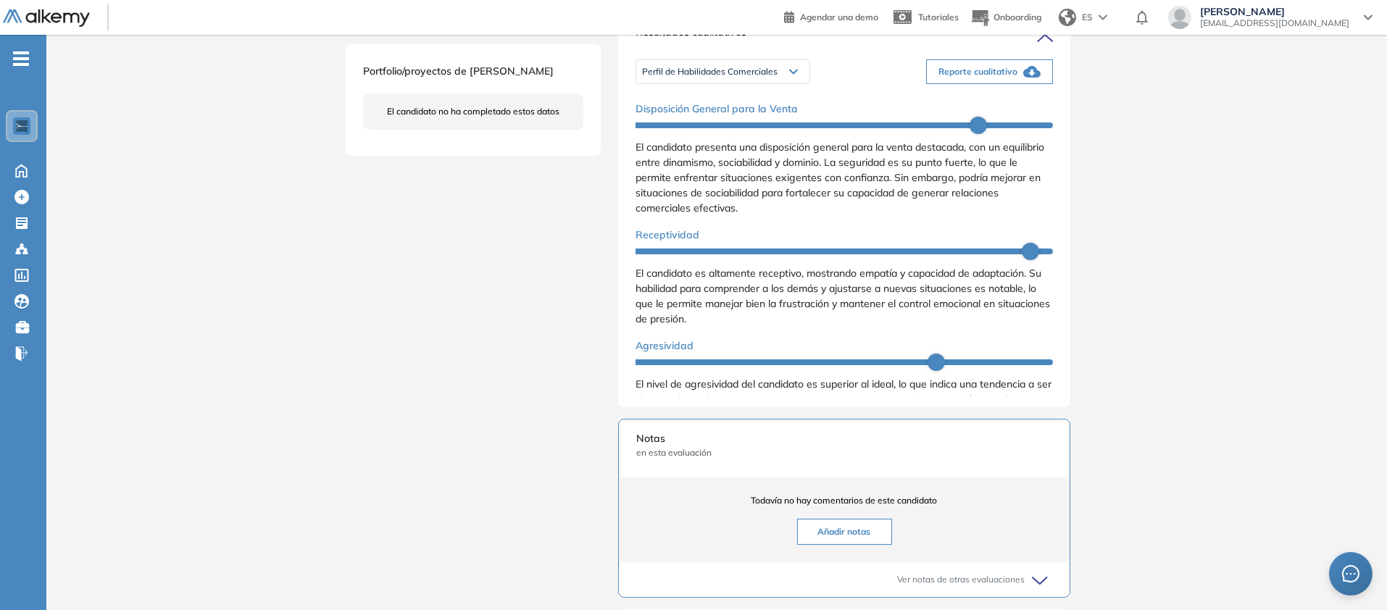
click at [1018, 78] on span "Reporte cualitativo" at bounding box center [978, 71] width 79 height 13
click at [645, 78] on span "Perfil de Habilidades Comerciales" at bounding box center [710, 72] width 136 height 12
click at [648, 135] on li "Perfil de Habilidades Comerciales" at bounding box center [704, 127] width 125 height 14
click at [648, 83] on div "Perfil de Habilidades Comerciales" at bounding box center [722, 71] width 173 height 23
click at [693, 135] on li "Personalidad - MBTI" at bounding box center [680, 127] width 75 height 14
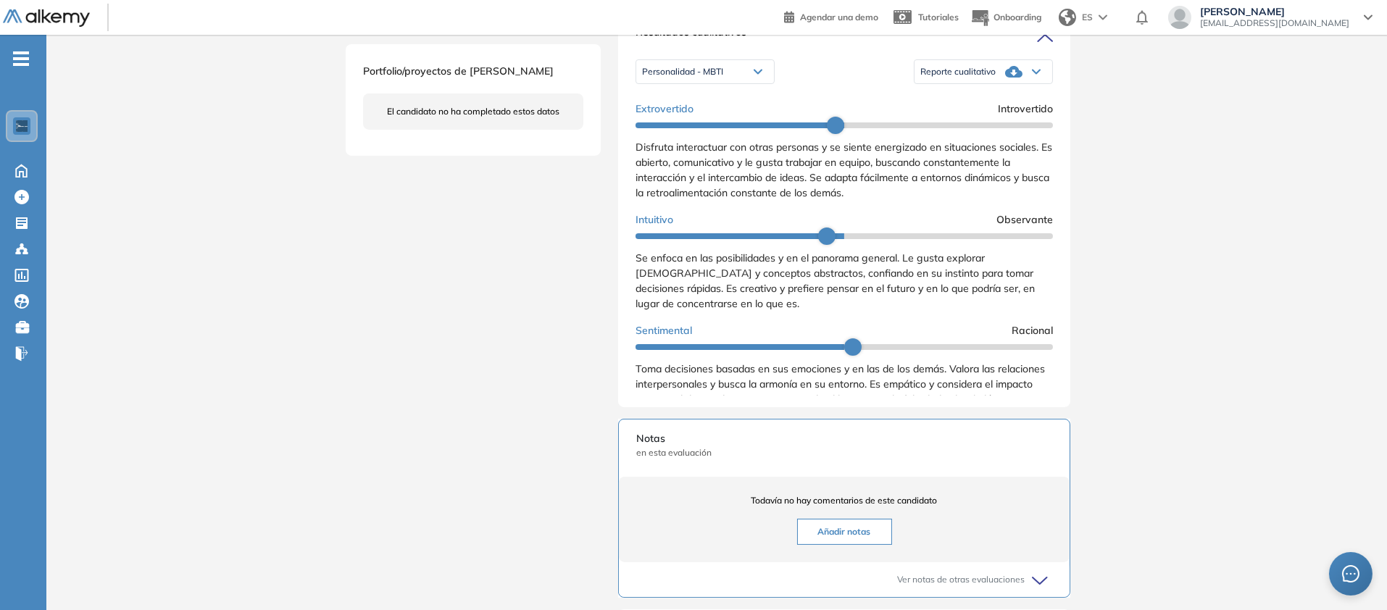
click at [1052, 86] on div "Reporte cualitativo" at bounding box center [984, 71] width 138 height 29
click at [1010, 109] on li "Reporte con Afinidad AI" at bounding box center [965, 101] width 88 height 14
